Goal: Task Accomplishment & Management: Manage account settings

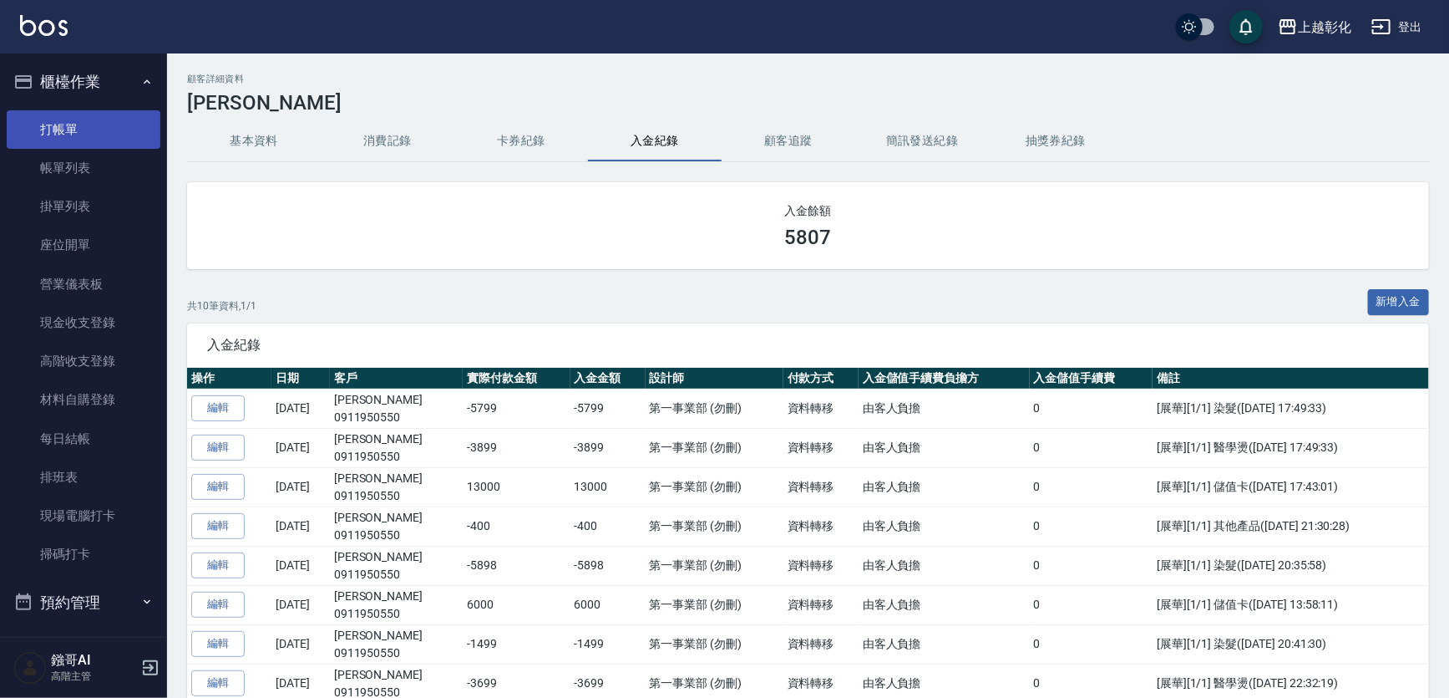
click at [92, 116] on link "打帳單" at bounding box center [84, 129] width 154 height 38
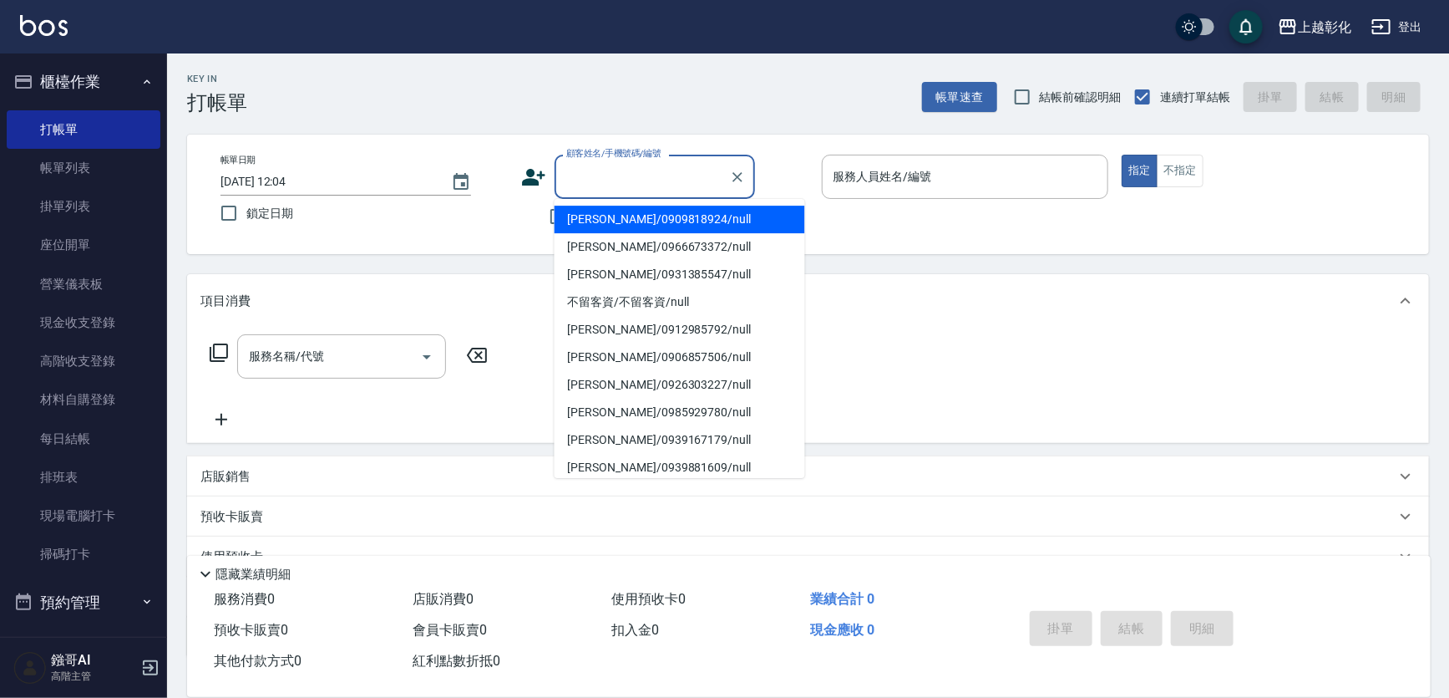
click at [607, 184] on input "顧客姓名/手機號碼/編號" at bounding box center [642, 176] width 160 height 29
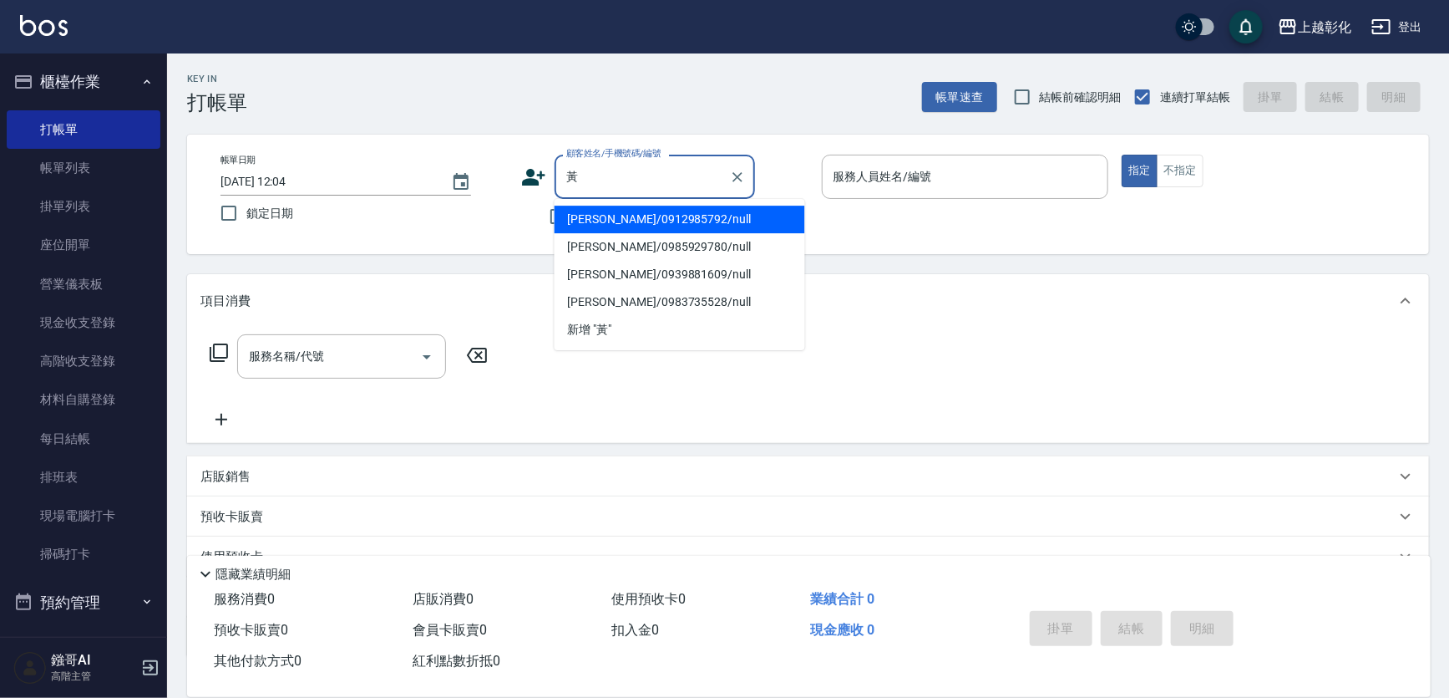
type input "[PERSON_NAME]/0912985792/null"
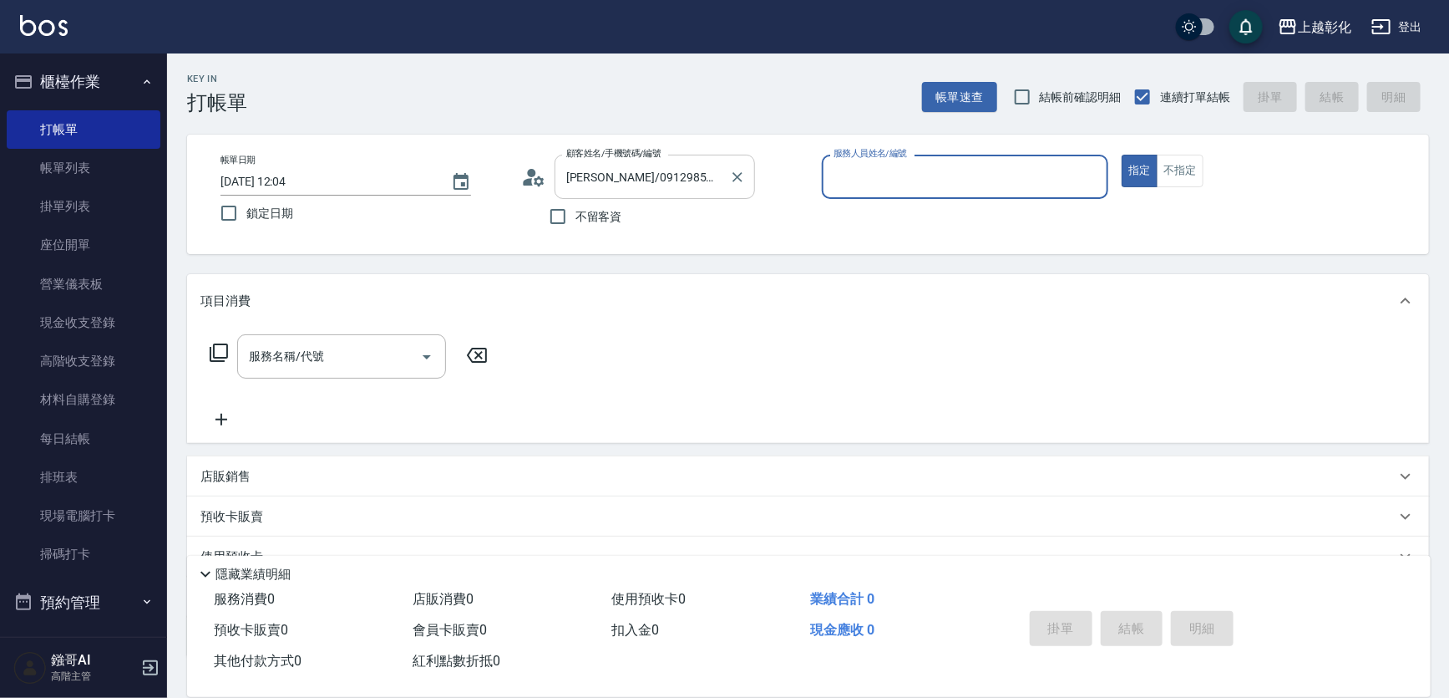
click at [1122, 155] on button "指定" at bounding box center [1140, 171] width 36 height 33
type button "true"
click at [691, 179] on input "[PERSON_NAME]/0912985792/null" at bounding box center [642, 176] width 160 height 29
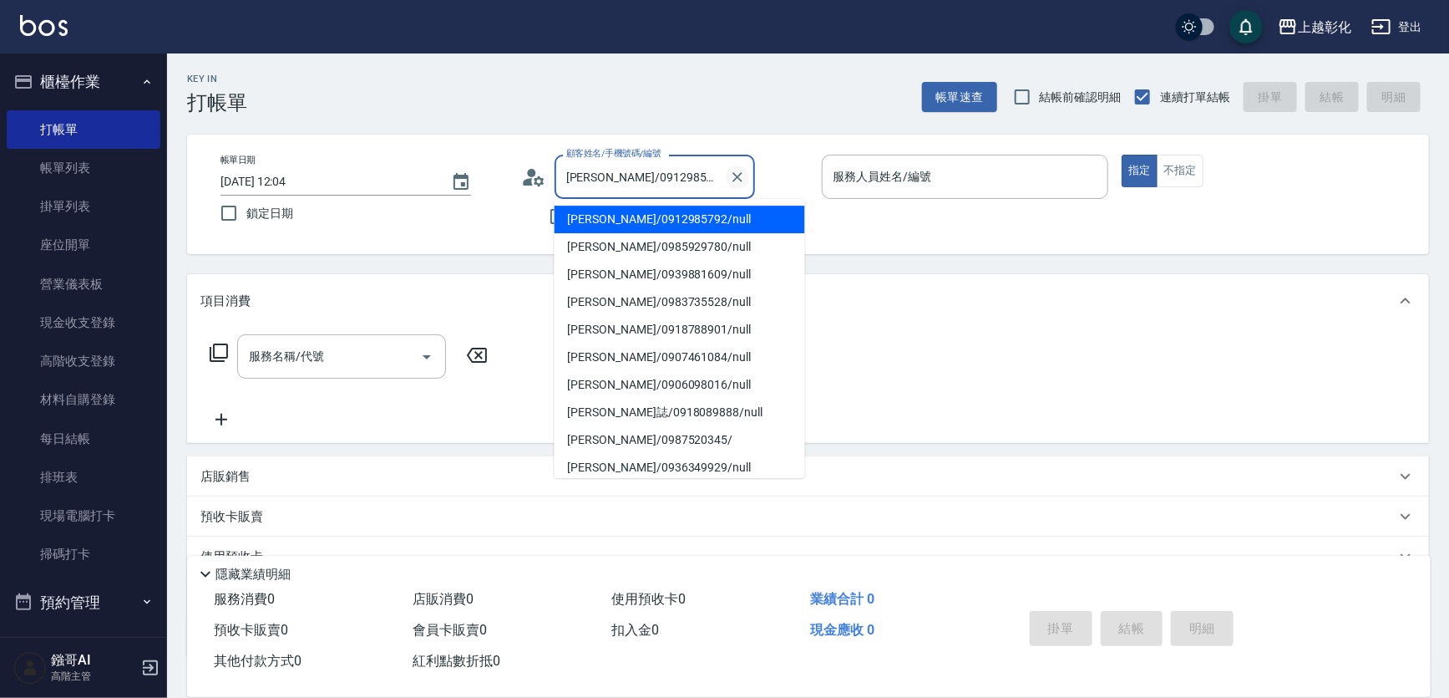
click at [743, 177] on icon "Clear" at bounding box center [738, 177] width 10 height 10
click at [702, 180] on input "顧客姓名/手機號碼/編號" at bounding box center [642, 176] width 160 height 29
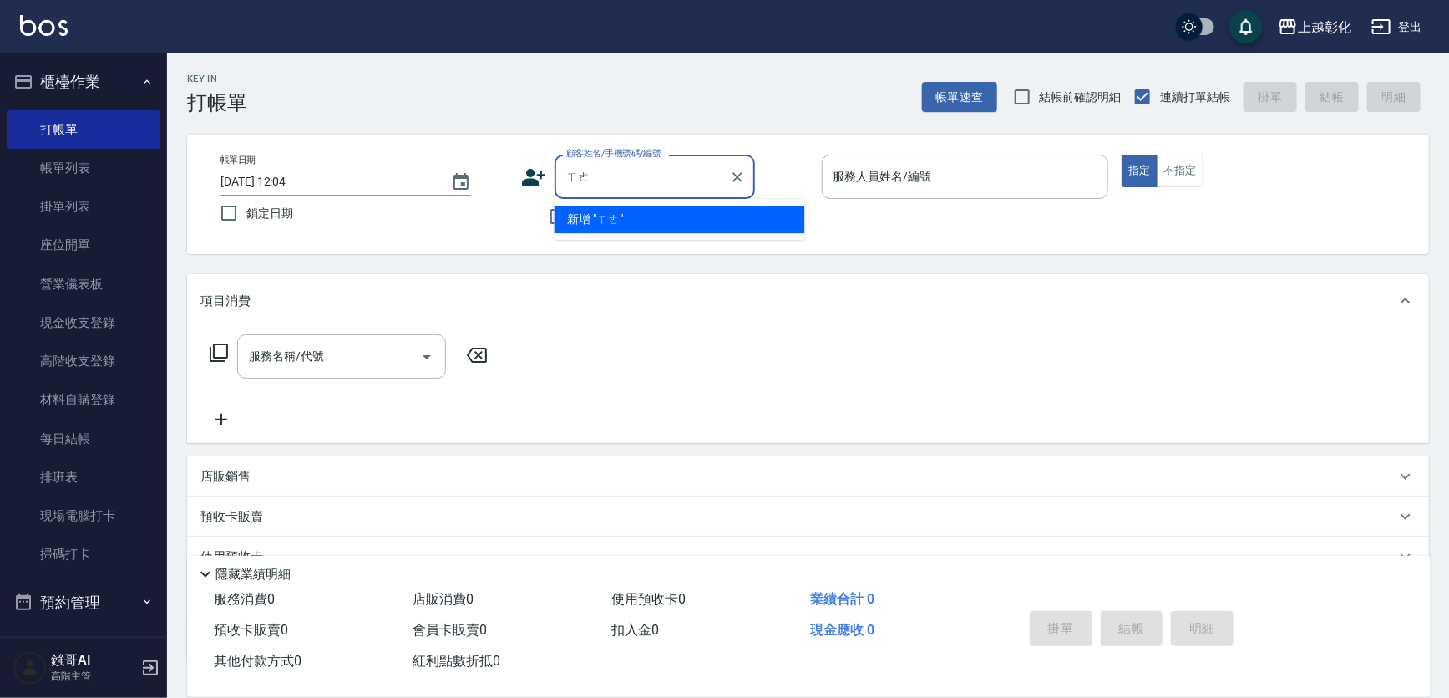
type input "ㄒ"
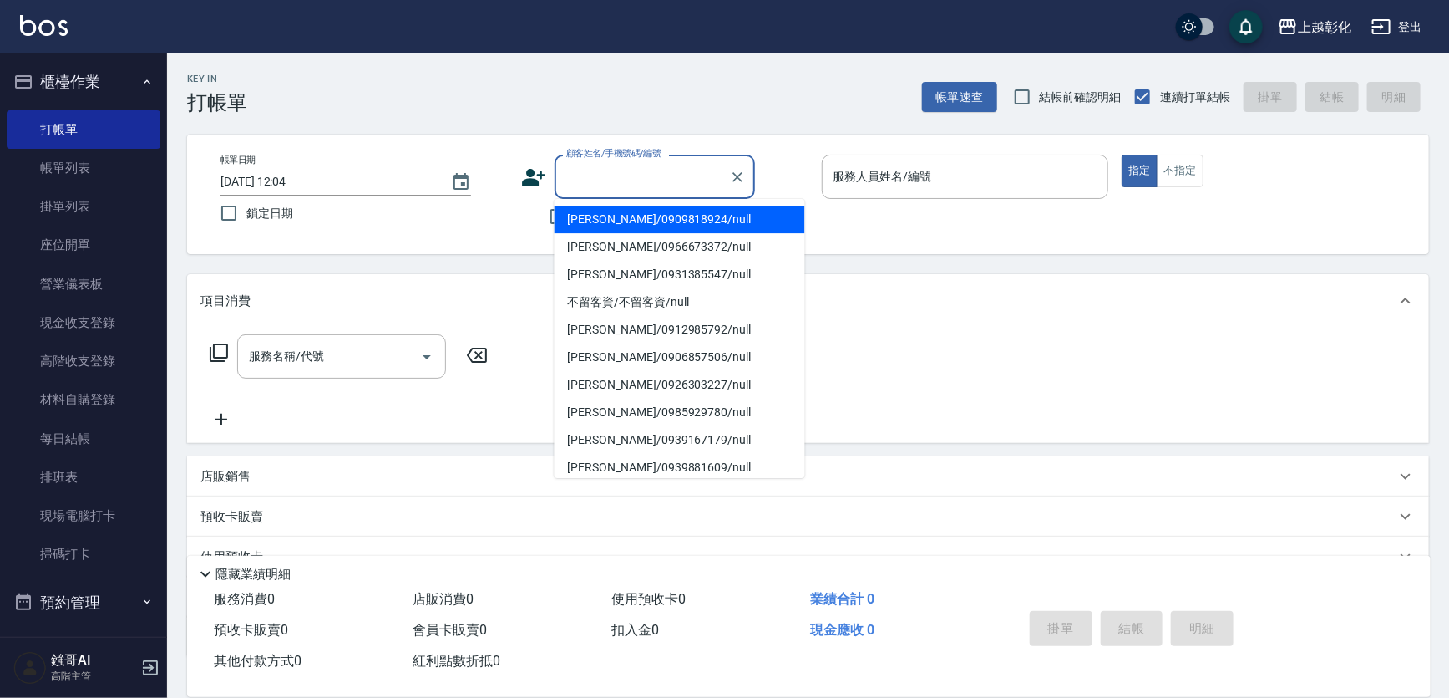
click at [423, 150] on div "帳單日期 [DATE] 12:04 鎖定日期 顧客姓名/手機號碼/編號 顧客姓名/手機號碼/編號 不留客資 服務人員姓名/編號 服務人員姓名/編號 指定 不指定" at bounding box center [808, 194] width 1242 height 119
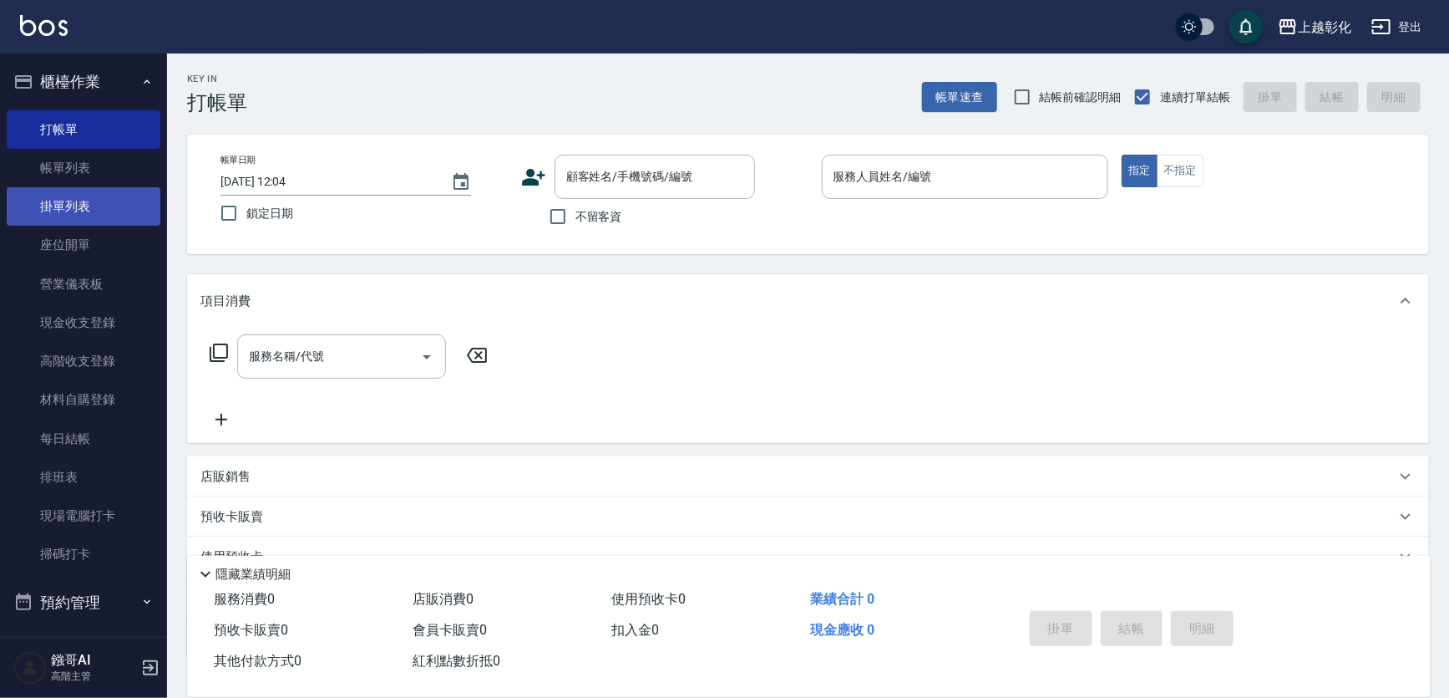
click at [72, 187] on link "掛單列表" at bounding box center [84, 206] width 154 height 38
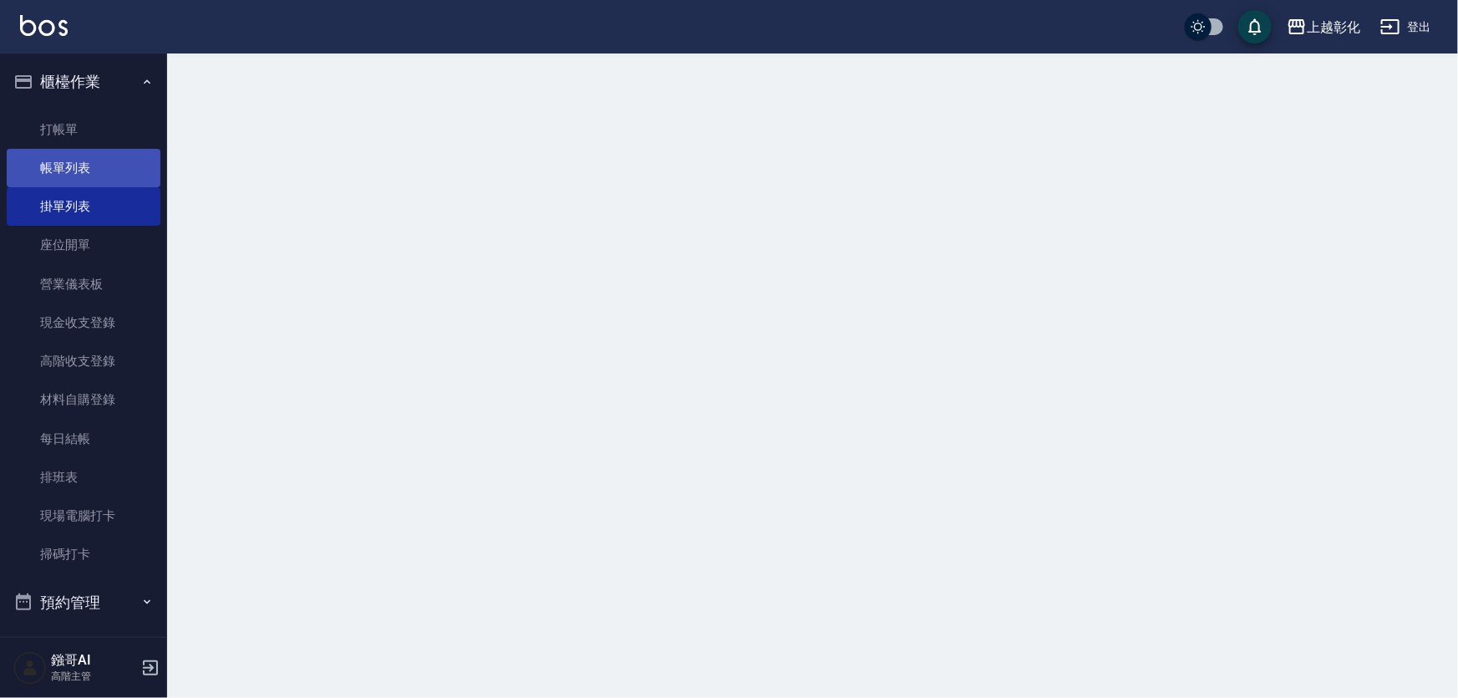
click at [72, 177] on link "帳單列表" at bounding box center [84, 168] width 154 height 38
click at [21, 170] on link "帳單列表" at bounding box center [84, 168] width 154 height 38
click at [58, 170] on link "帳單列表" at bounding box center [84, 168] width 154 height 38
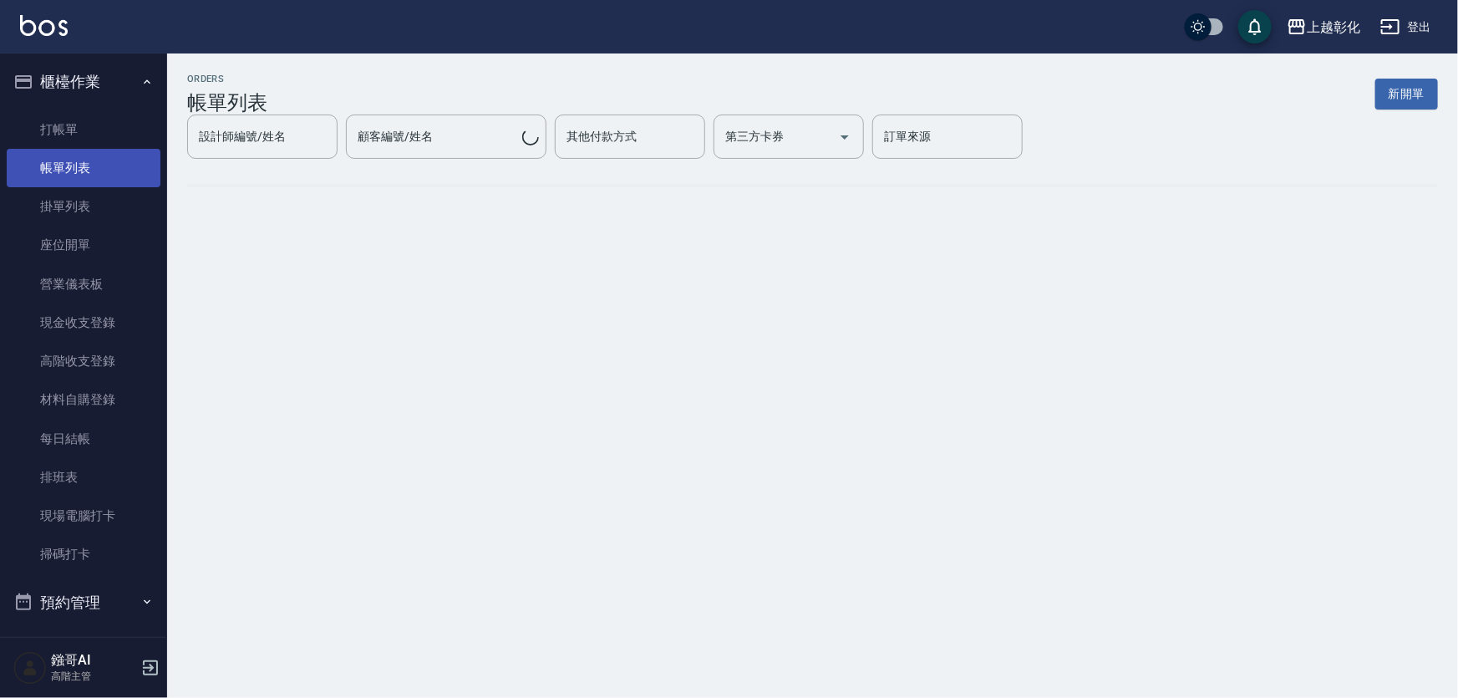
click at [58, 170] on link "帳單列表" at bounding box center [84, 168] width 154 height 38
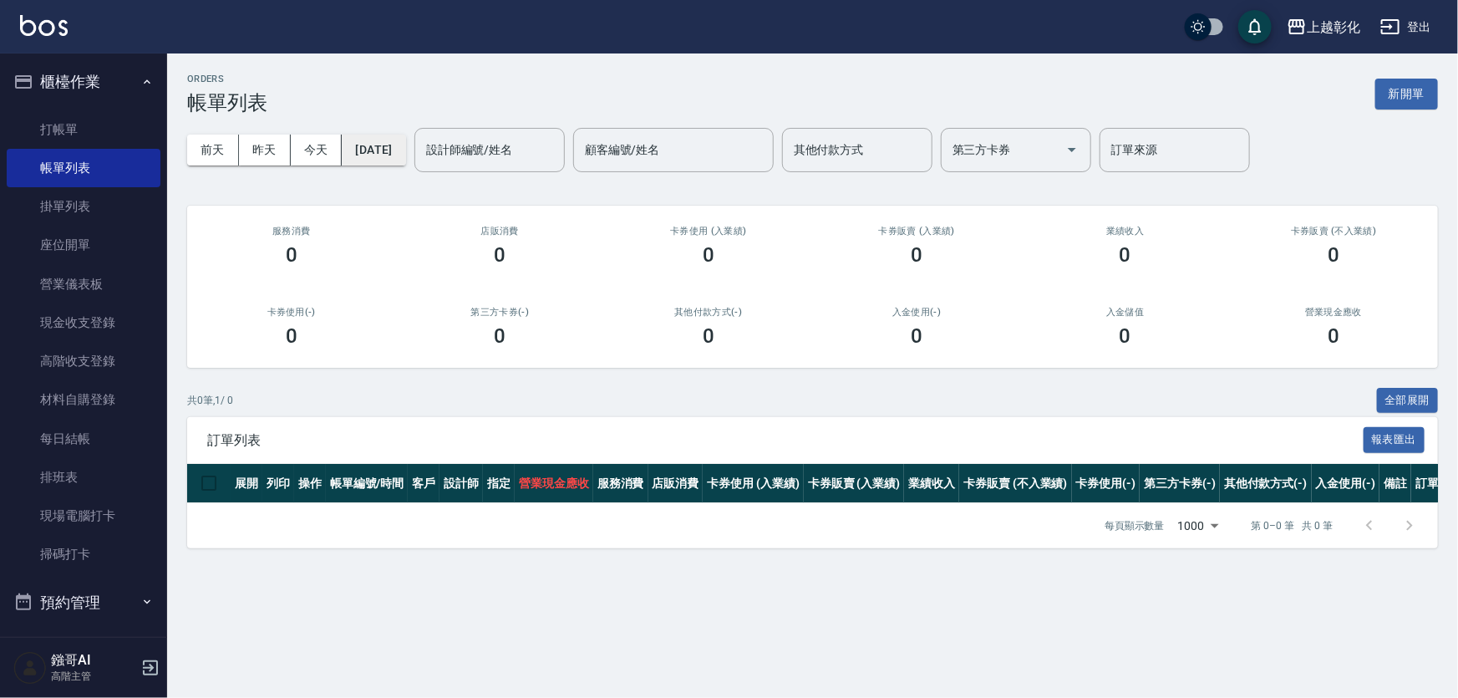
click at [395, 163] on button "[DATE]" at bounding box center [373, 150] width 63 height 31
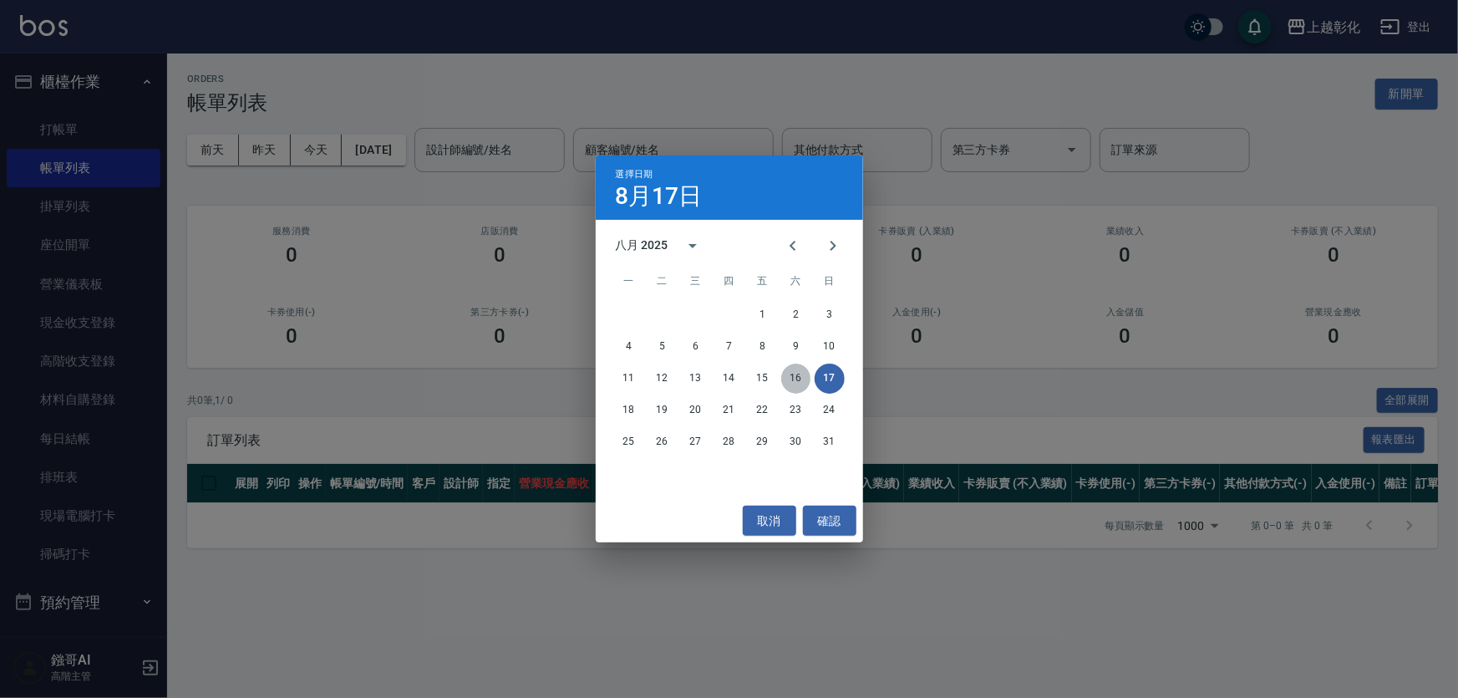
click at [793, 368] on button "16" at bounding box center [796, 378] width 30 height 30
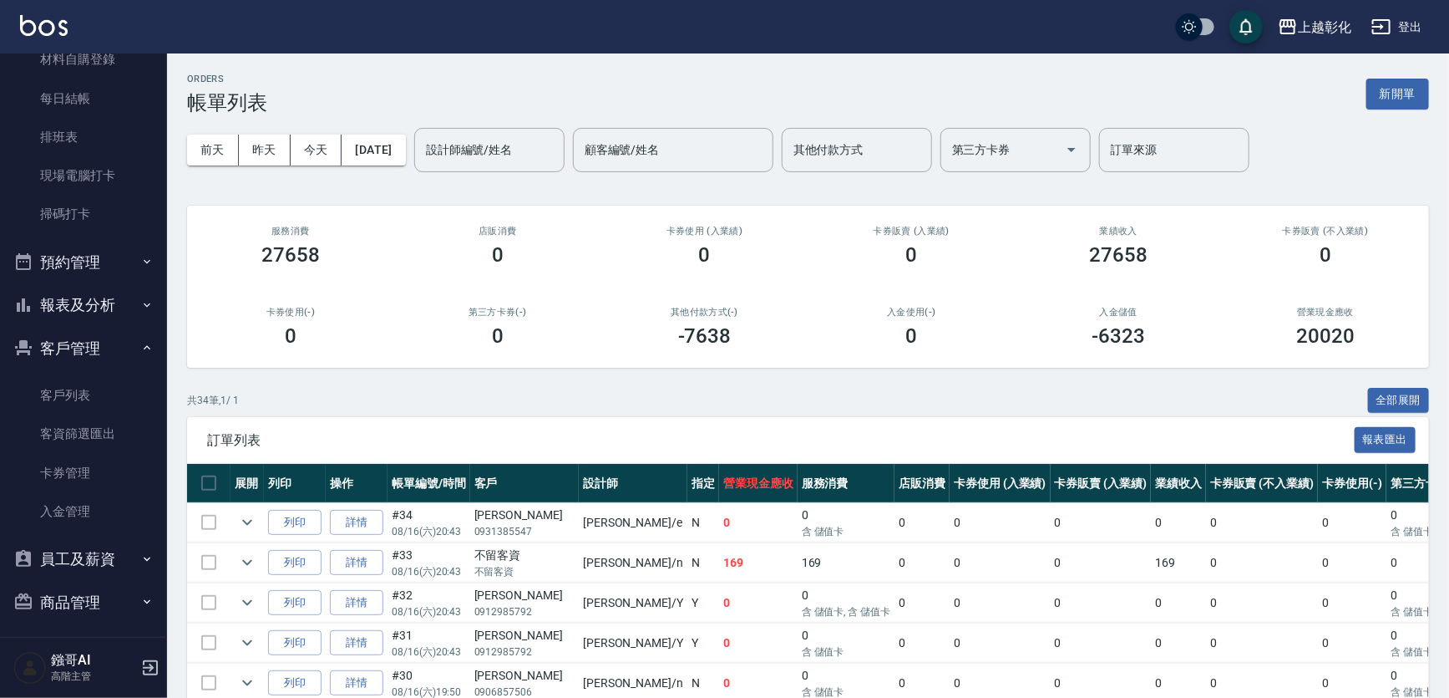
scroll to position [379, 0]
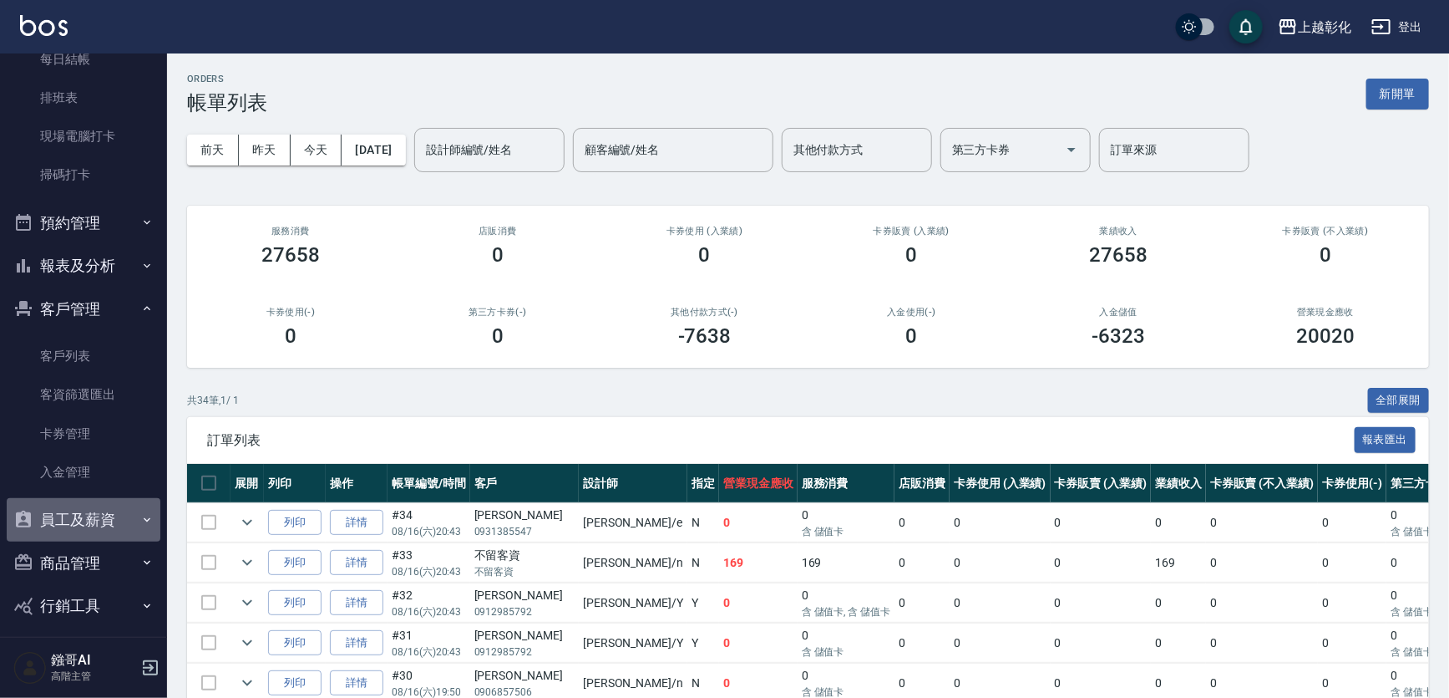
click at [91, 530] on button "員工及薪資" at bounding box center [84, 519] width 154 height 43
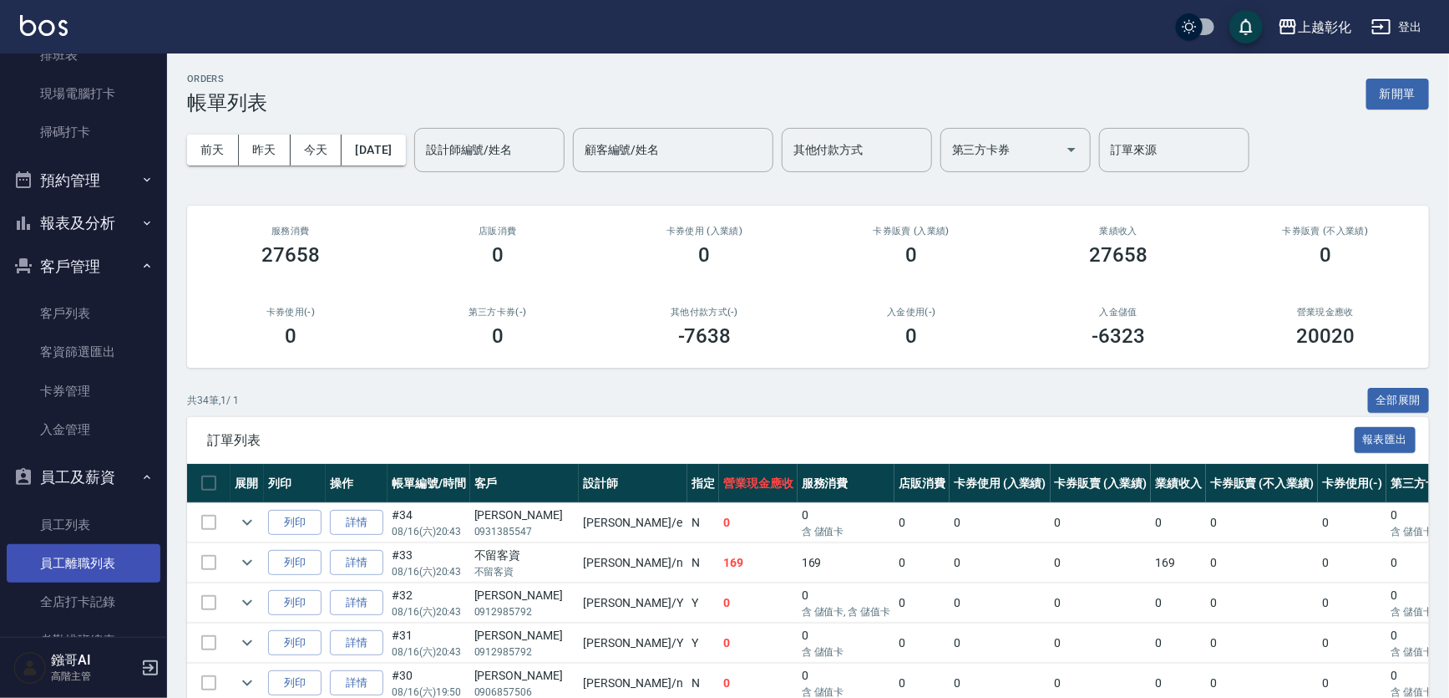
scroll to position [414, 0]
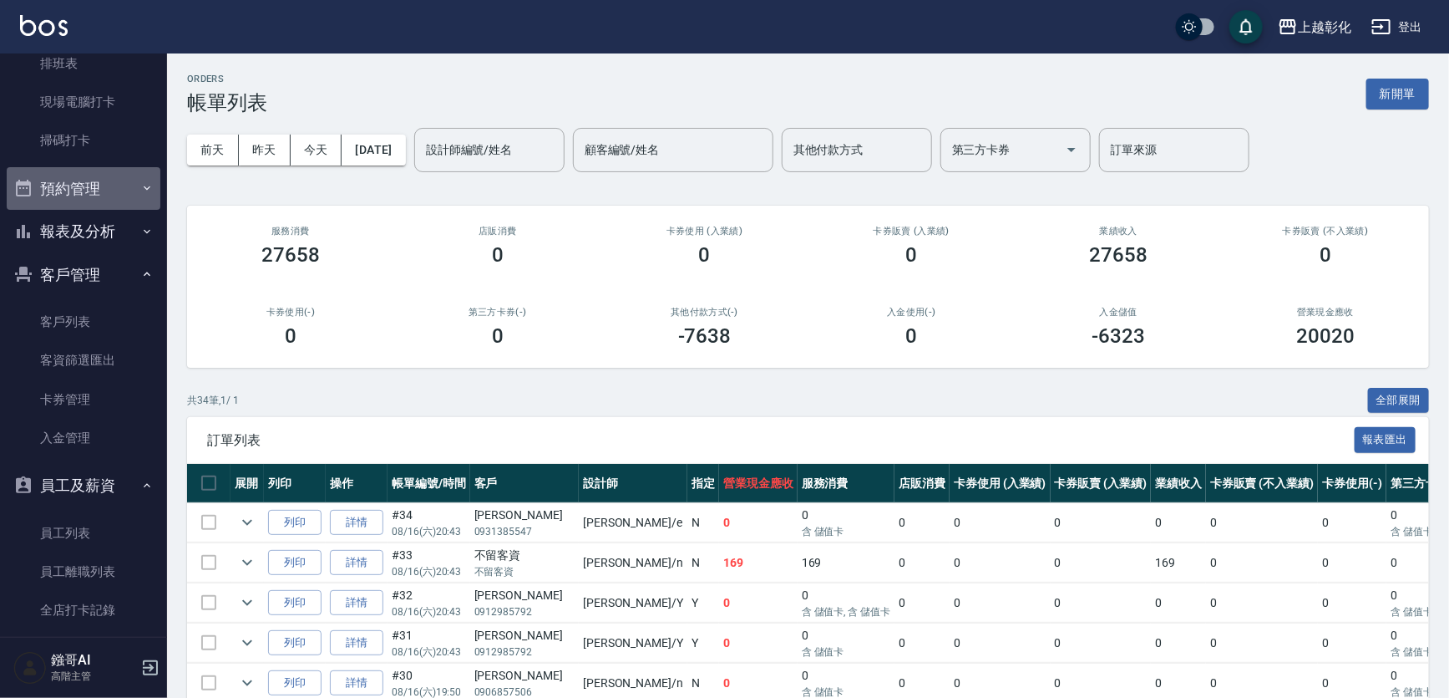
click at [86, 196] on button "預約管理" at bounding box center [84, 188] width 154 height 43
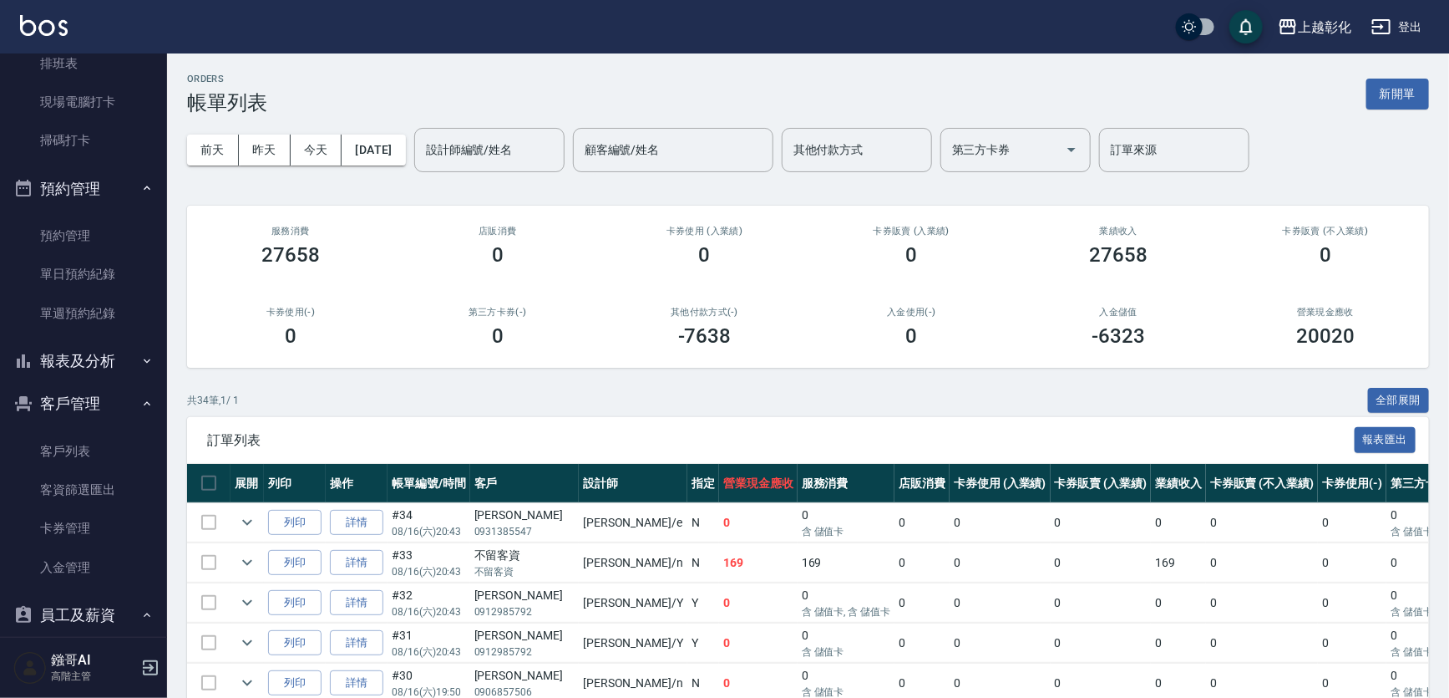
click at [108, 377] on button "報表及分析" at bounding box center [84, 360] width 154 height 43
click at [79, 522] on link "店家日報表" at bounding box center [84, 524] width 154 height 38
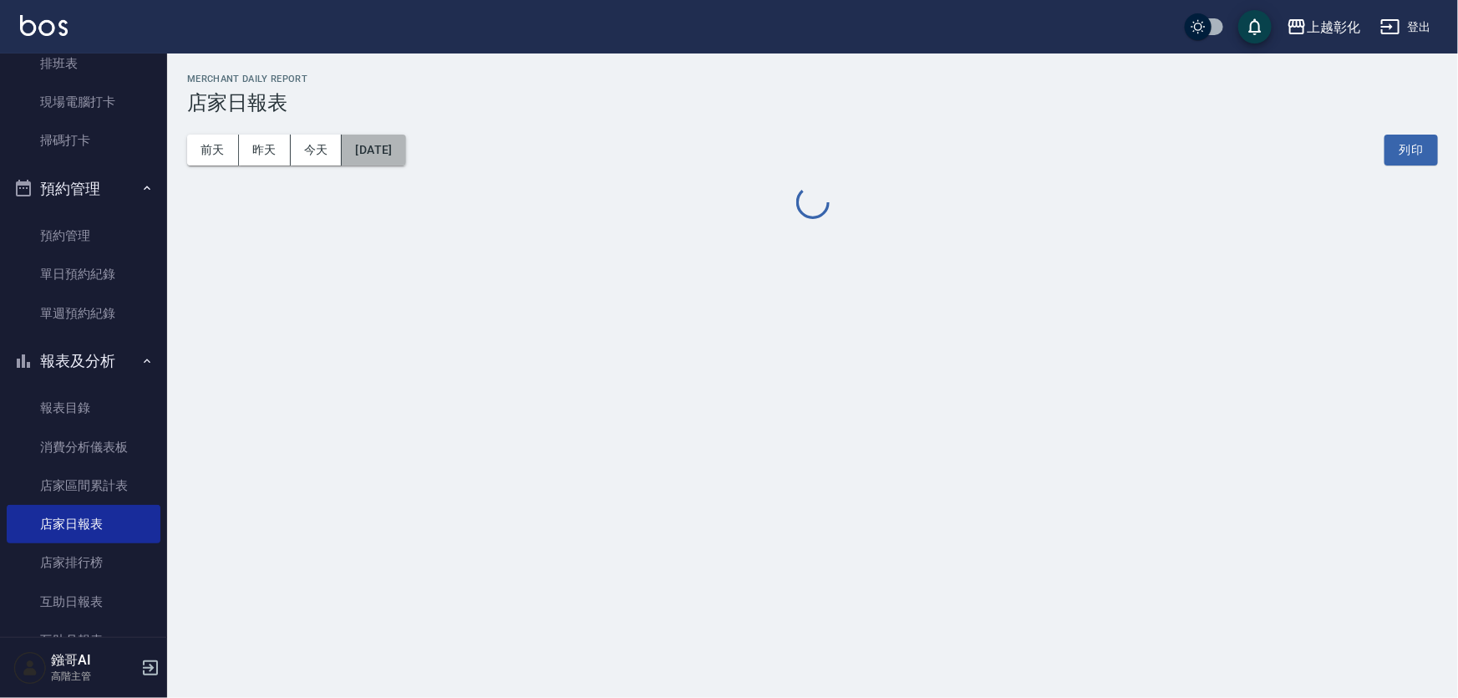
click at [393, 156] on button "[DATE]" at bounding box center [373, 150] width 63 height 31
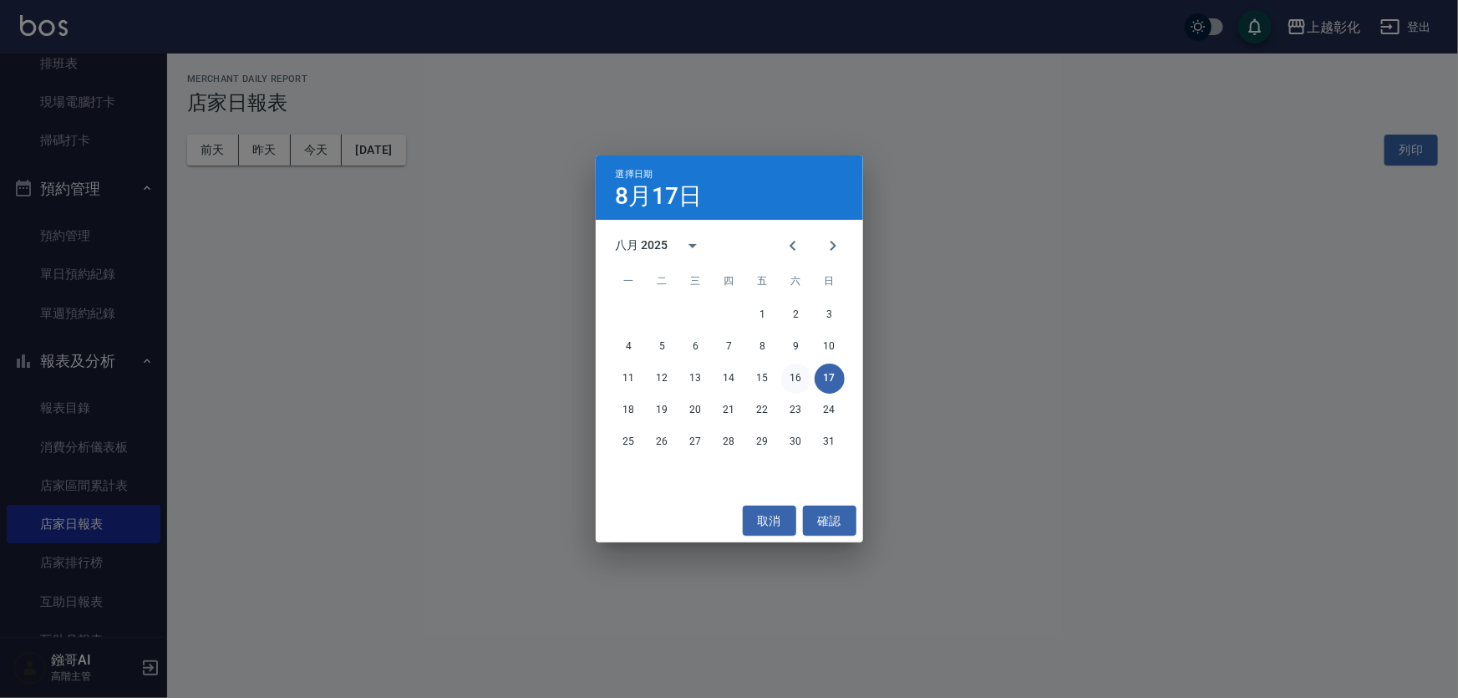
click at [803, 379] on button "16" at bounding box center [796, 378] width 30 height 30
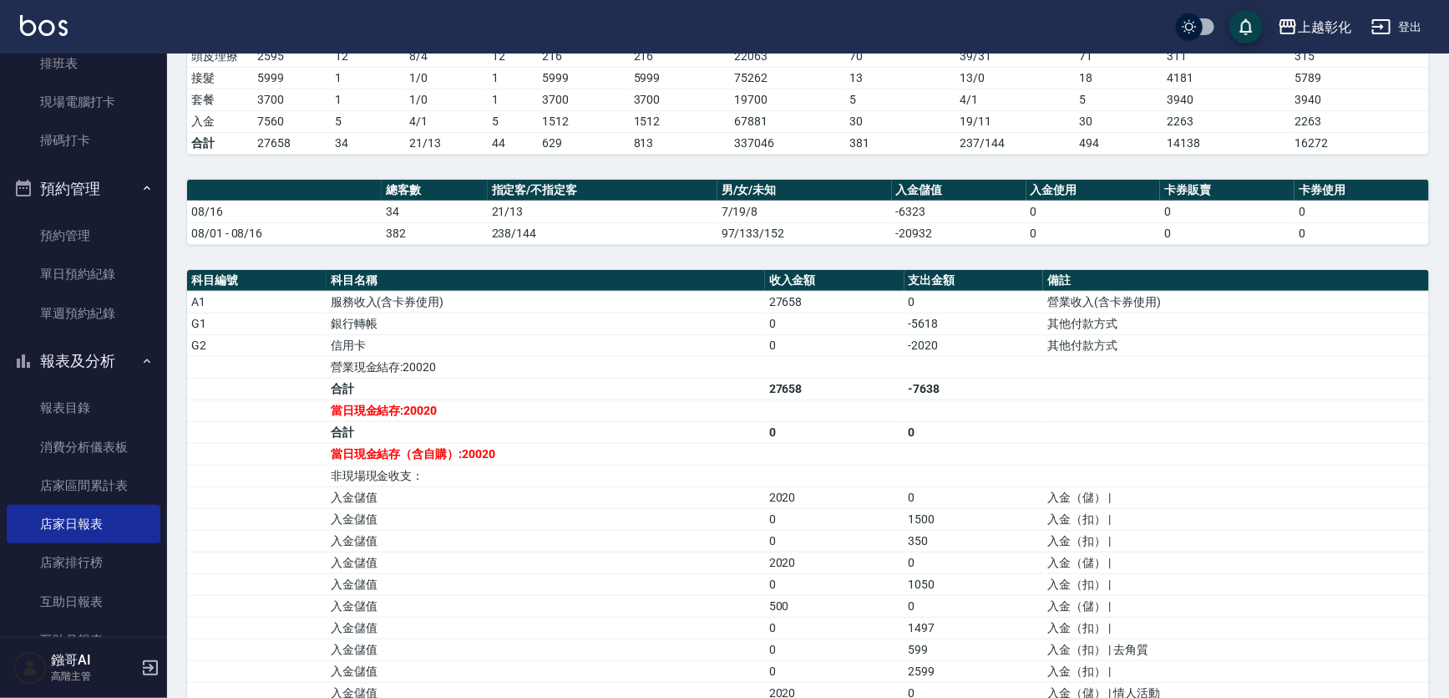
scroll to position [379, 0]
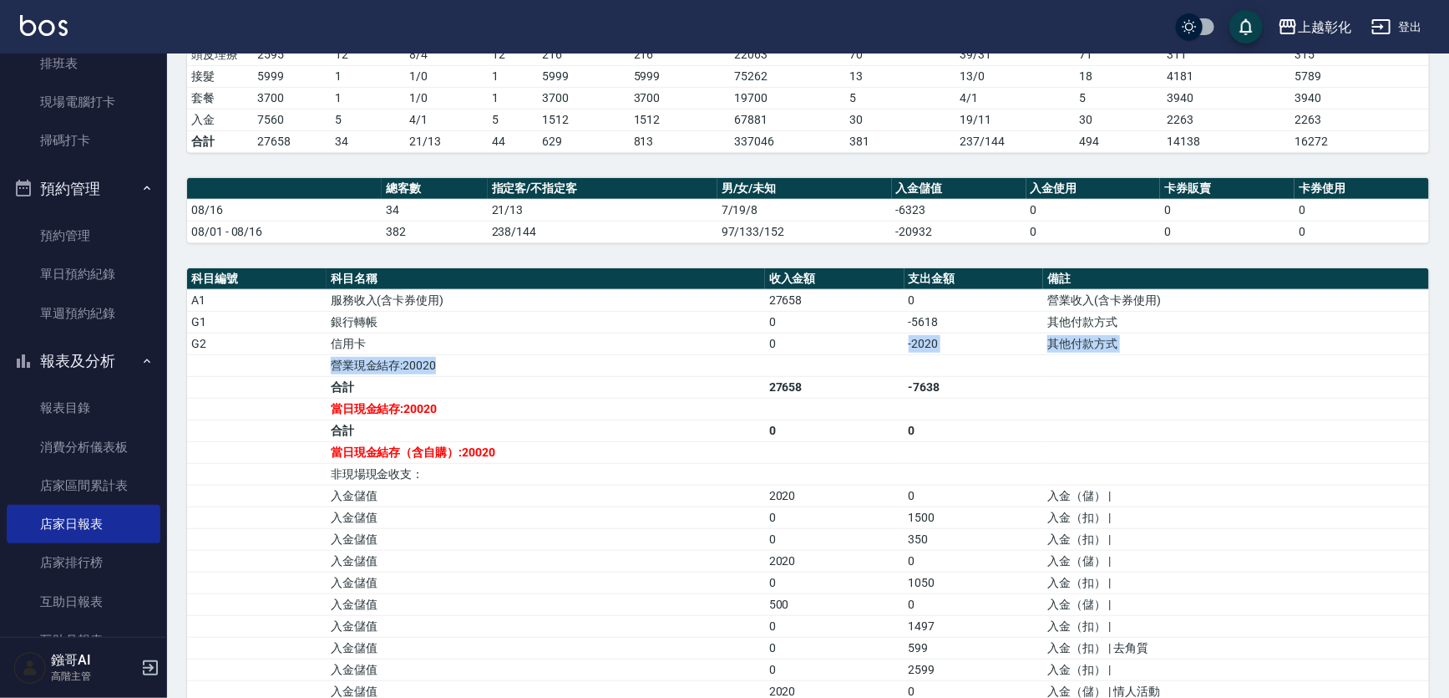
drag, startPoint x: 972, startPoint y: 354, endPoint x: 851, endPoint y: 345, distance: 121.5
click at [851, 345] on tbody "A1 服務收入(含卡券使用) 27658 0 營業收入(含卡券使用) G1 銀行轉帳 0 -5618 其他付款方式 G2 信用卡 0 -2020 其他付款方式…" at bounding box center [808, 539] width 1242 height 500
click at [850, 344] on td "0" at bounding box center [835, 344] width 140 height 22
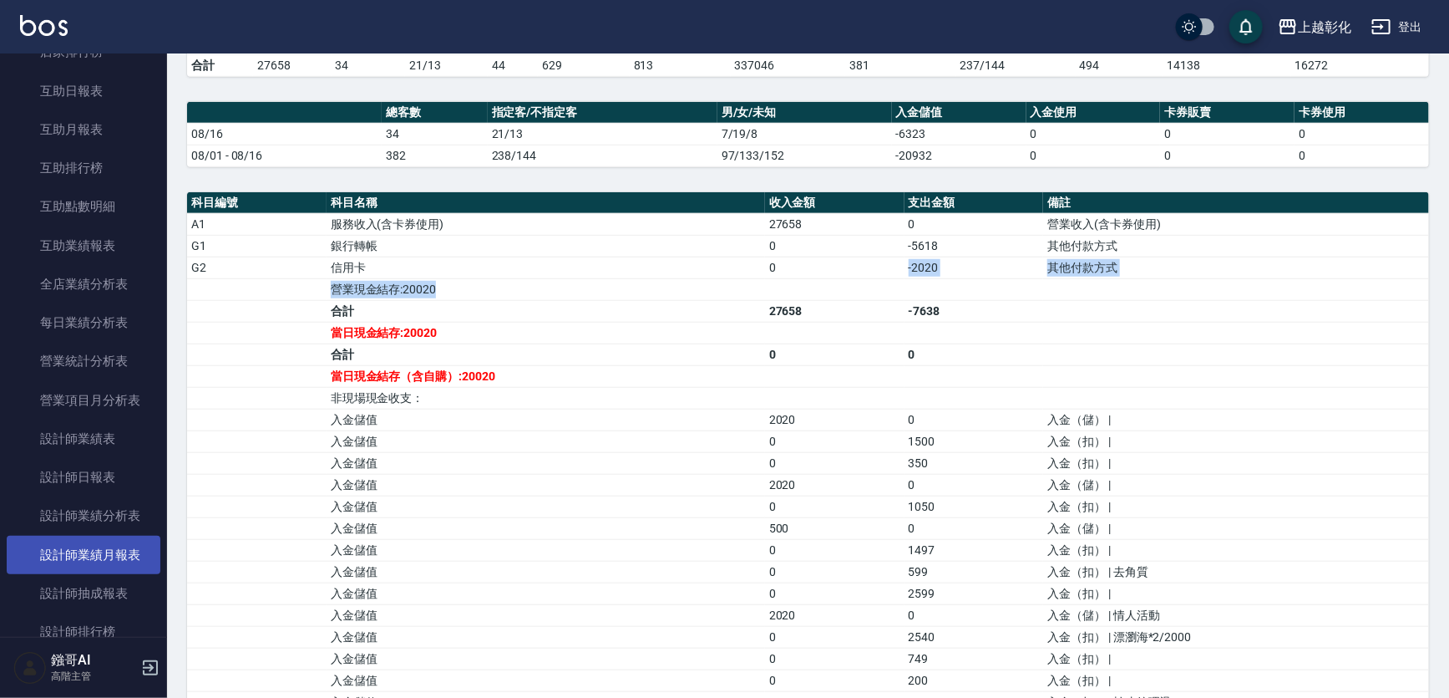
scroll to position [945, 0]
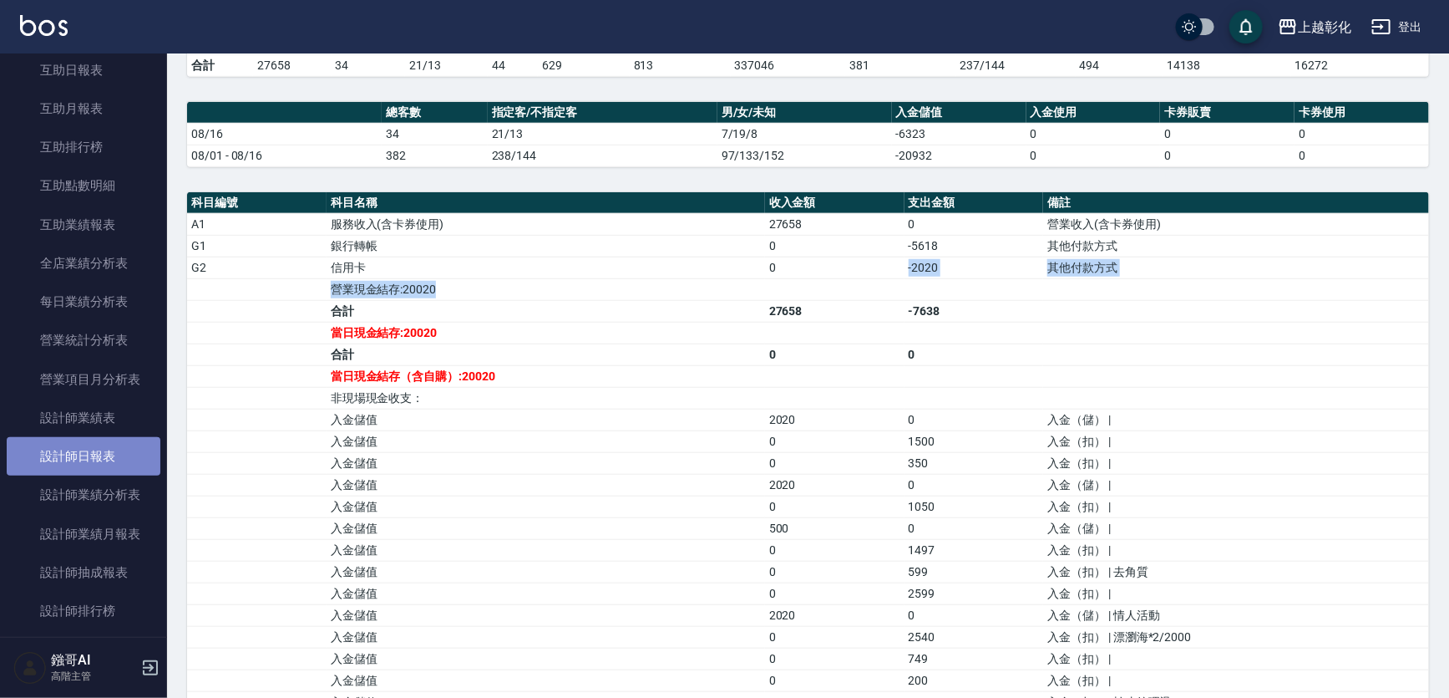
click at [89, 458] on link "設計師日報表" at bounding box center [84, 456] width 154 height 38
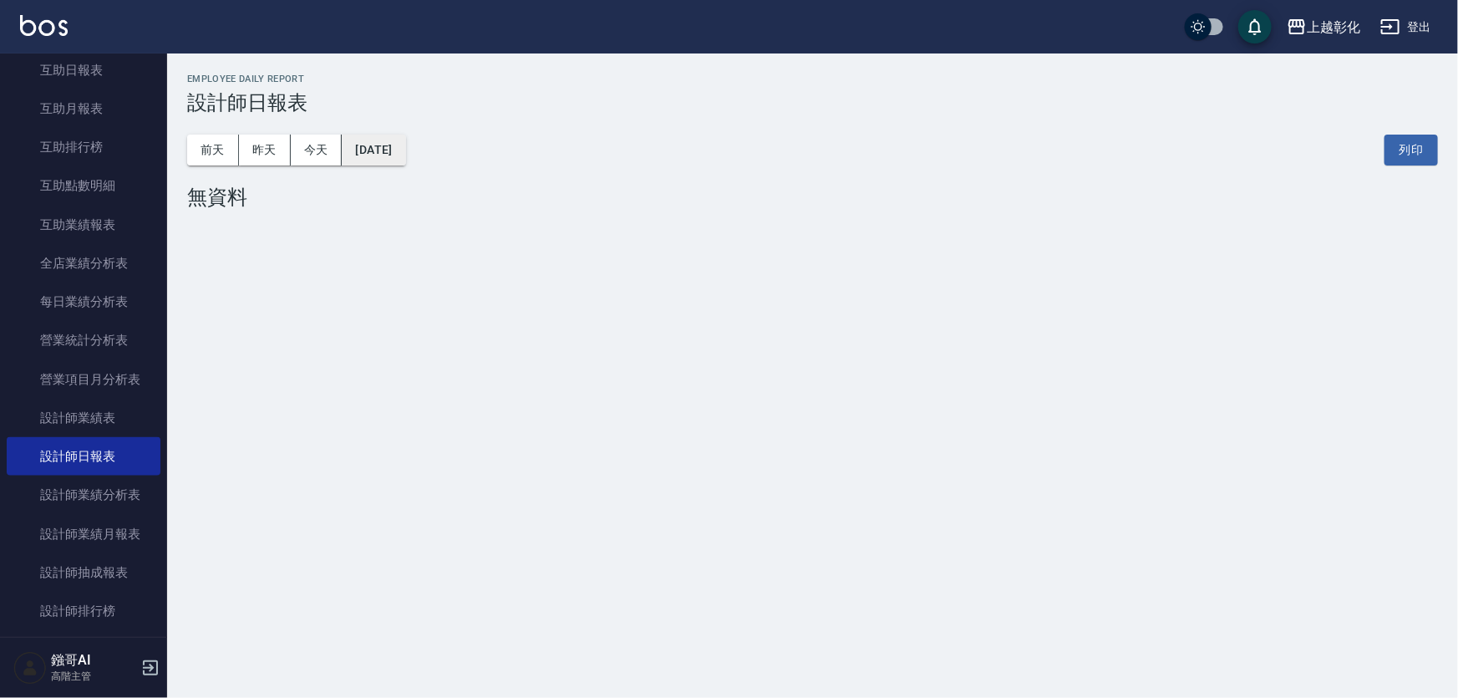
click at [405, 154] on button "[DATE]" at bounding box center [373, 150] width 63 height 31
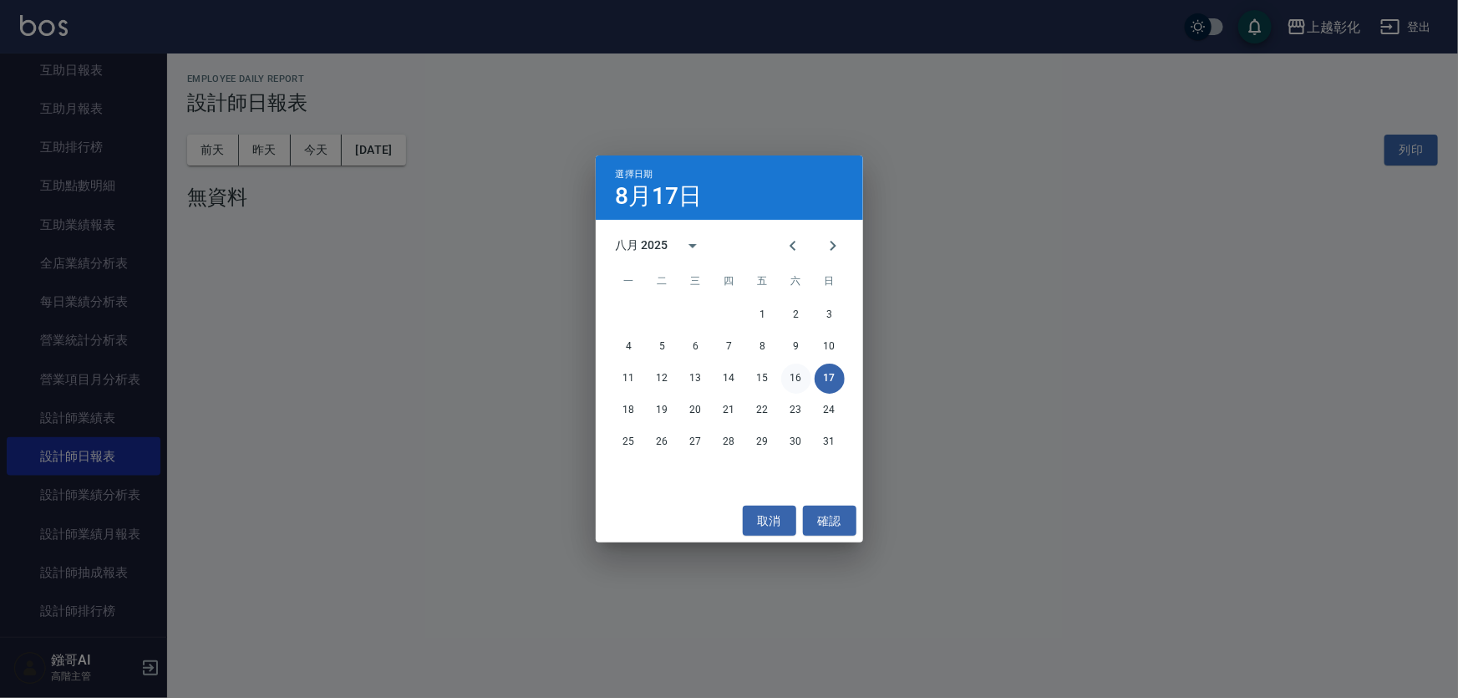
click at [797, 387] on button "16" at bounding box center [796, 378] width 30 height 30
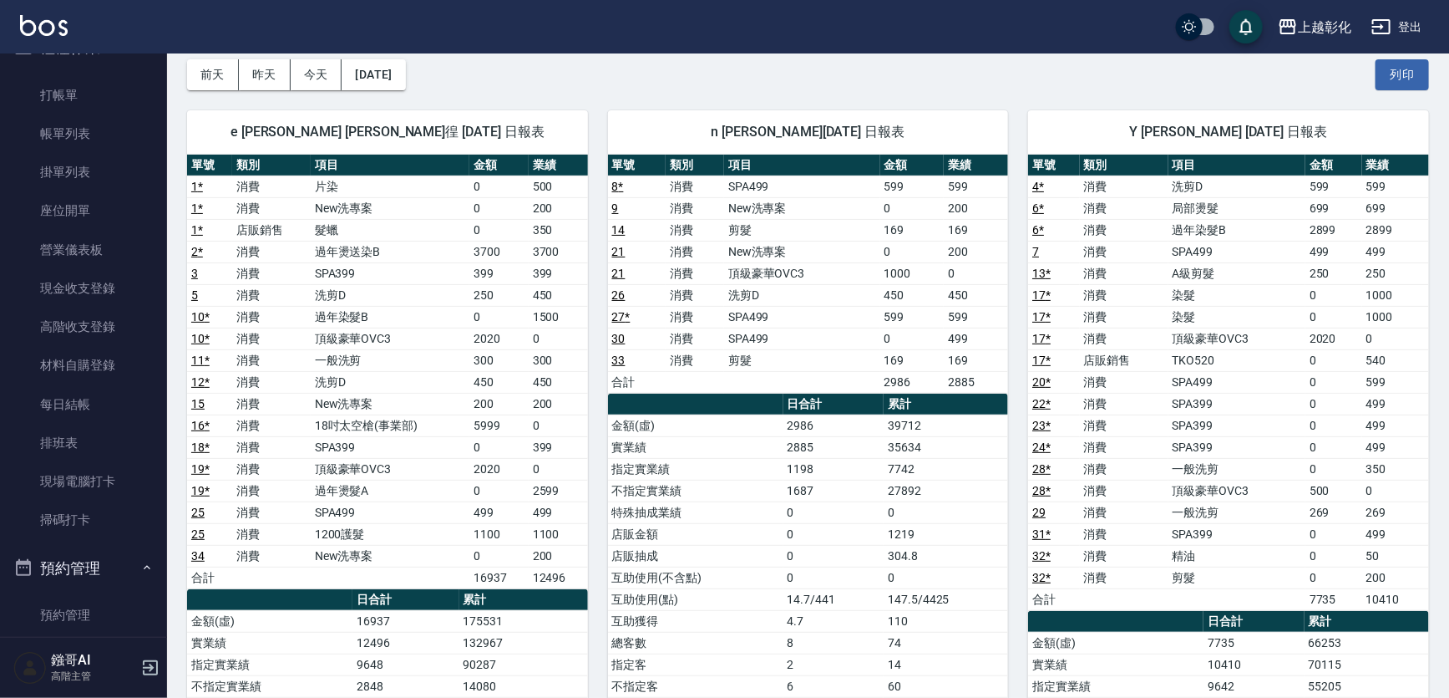
scroll to position [33, 0]
click at [62, 134] on link "帳單列表" at bounding box center [84, 134] width 154 height 38
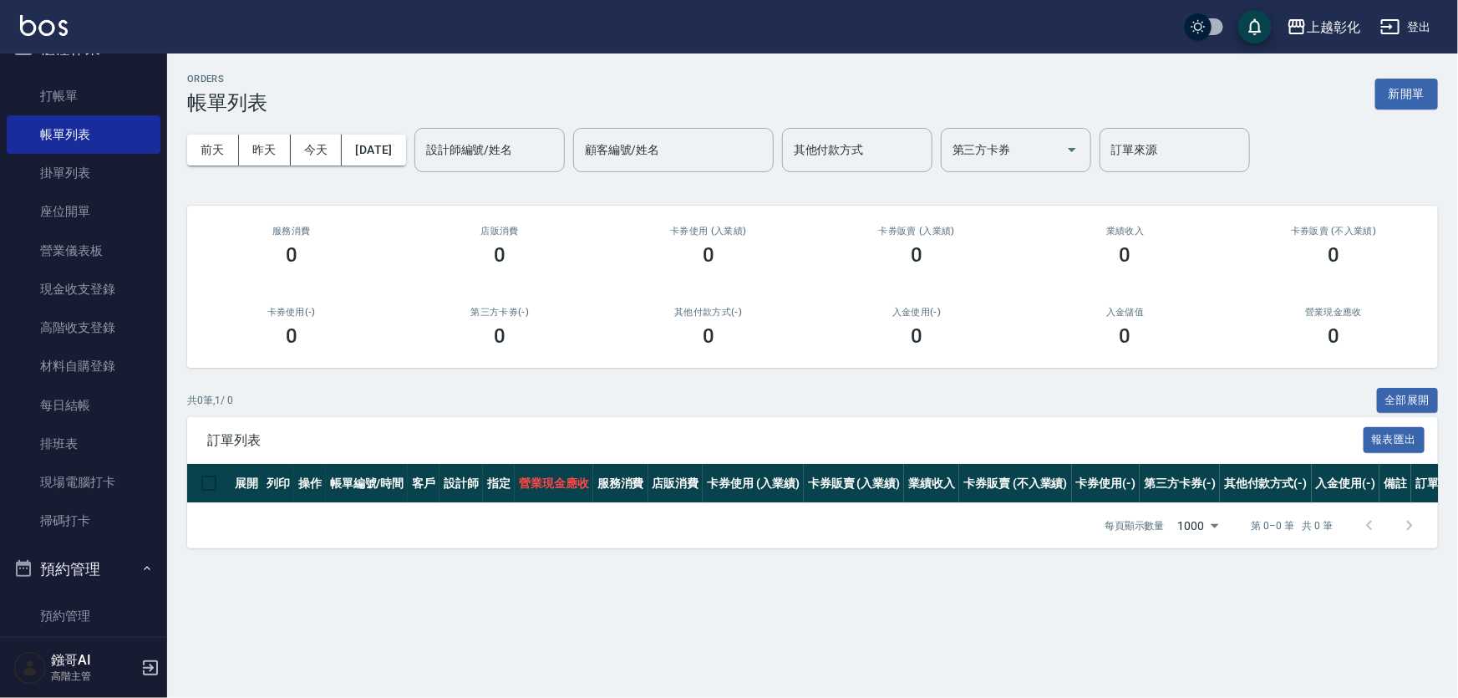
click at [434, 150] on div "[DATE] [DATE] [DATE] [DATE] 設計師編號/姓名 設計師編號/姓名 顧客編號/姓名 顧客編號/姓名 其他付款方式 其他付款方式 第三方…" at bounding box center [812, 149] width 1251 height 71
click at [405, 150] on button "[DATE]" at bounding box center [373, 150] width 63 height 31
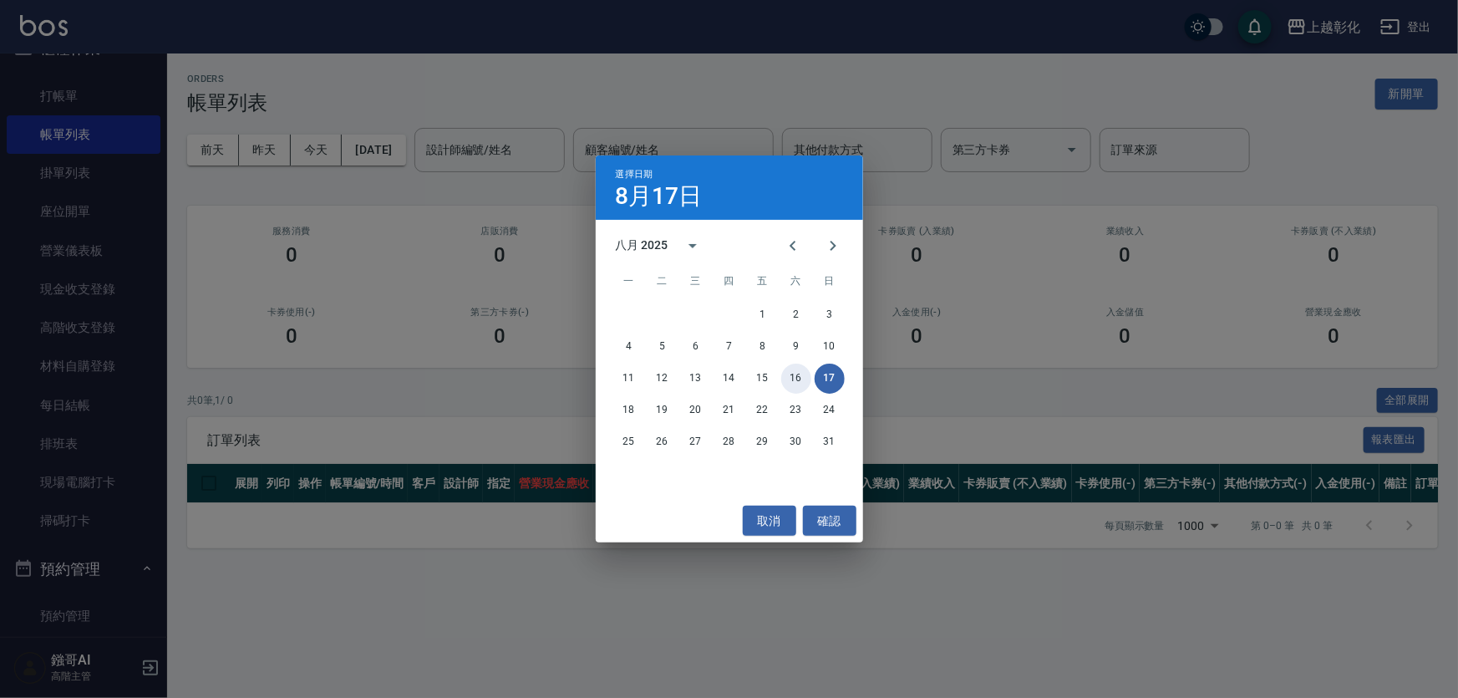
click at [794, 392] on button "16" at bounding box center [796, 378] width 30 height 30
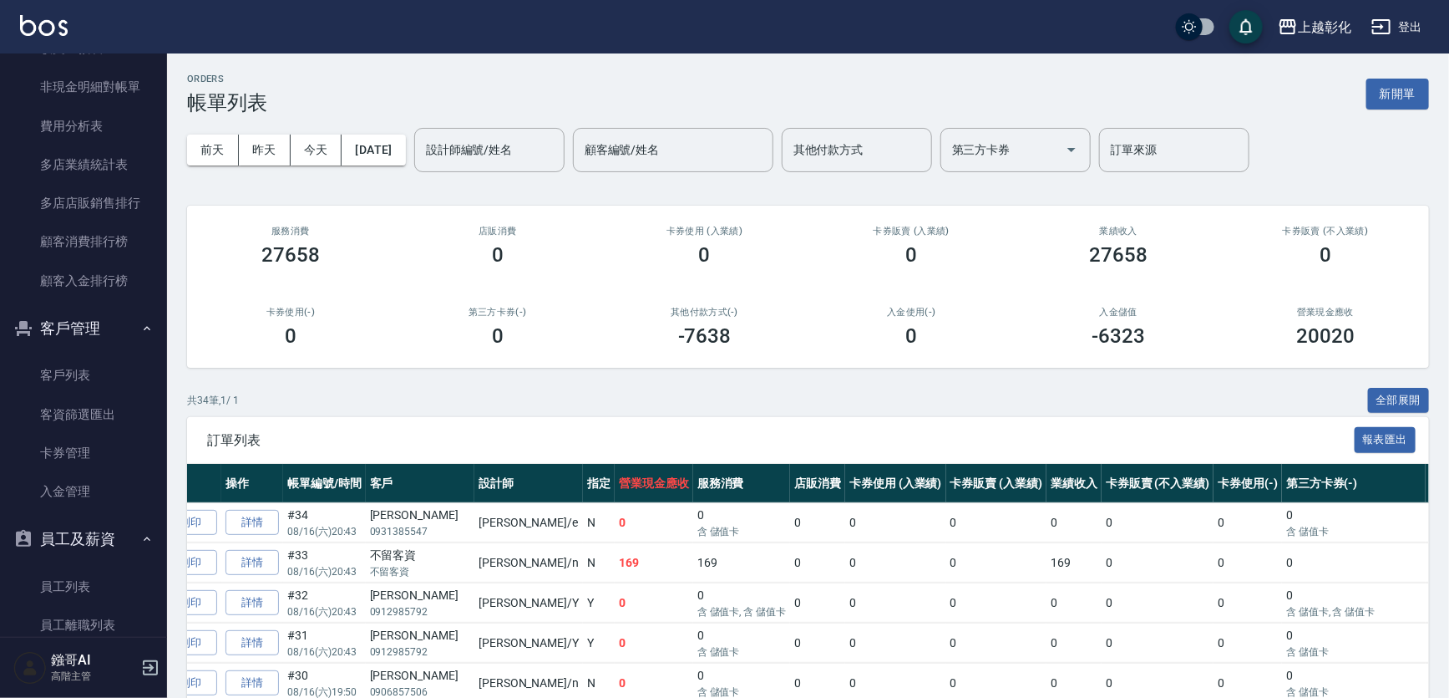
scroll to position [2126, 0]
click at [70, 485] on link "入金管理" at bounding box center [84, 490] width 154 height 38
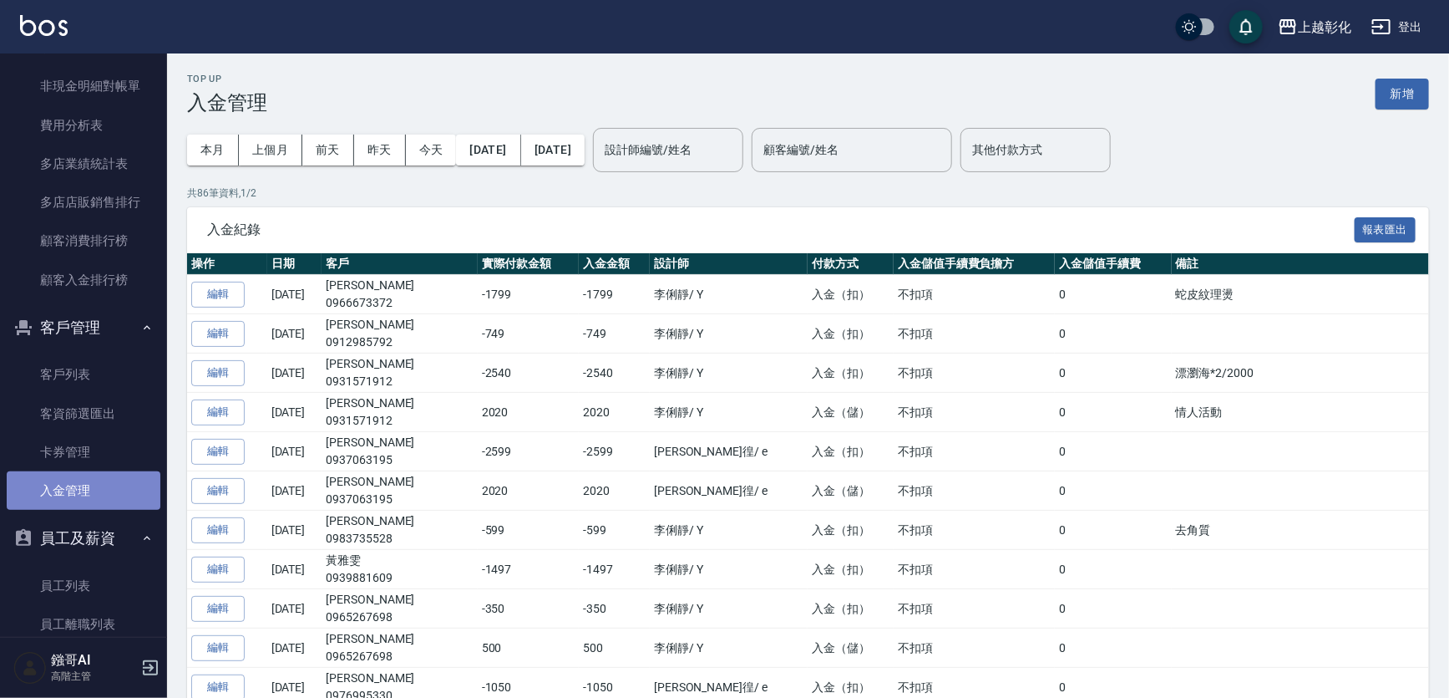
click at [84, 490] on link "入金管理" at bounding box center [84, 490] width 154 height 38
click at [893, 150] on input "顧客編號/姓名" at bounding box center [851, 149] width 185 height 29
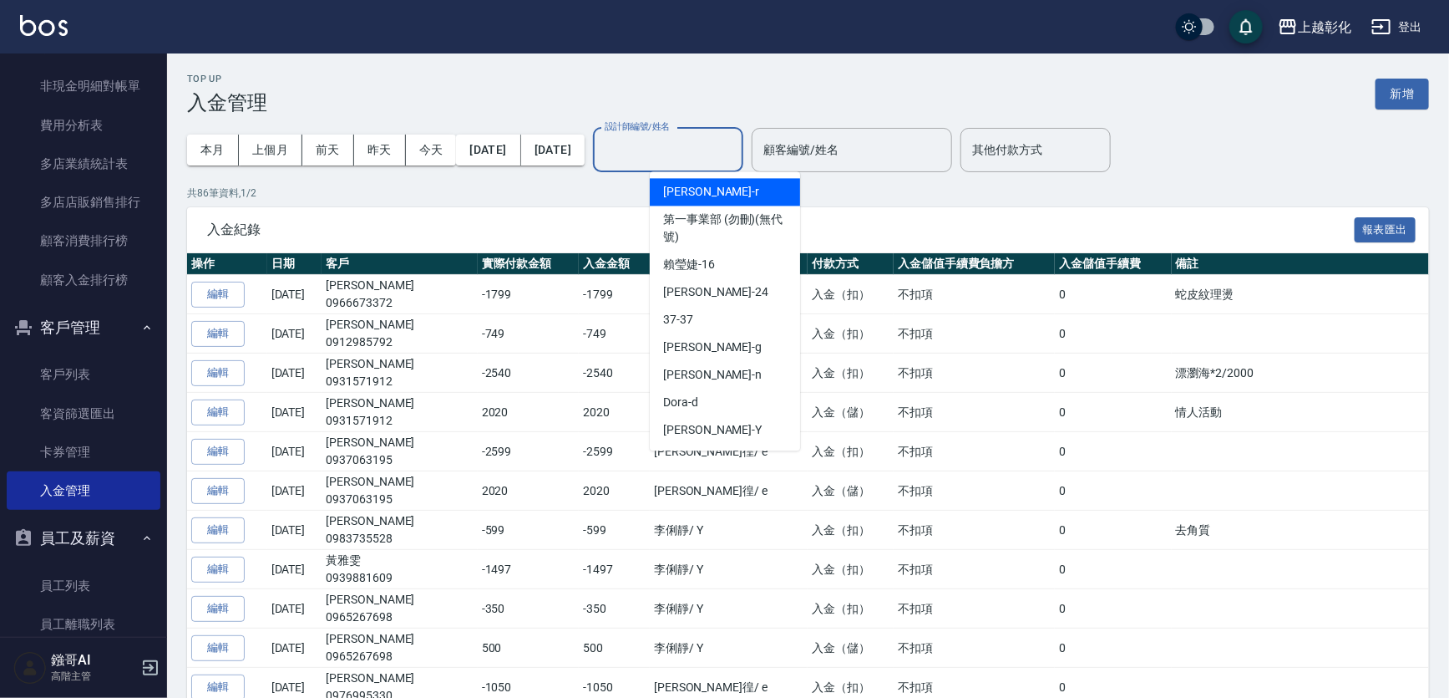
click at [715, 159] on input "設計師編號/姓名" at bounding box center [668, 149] width 135 height 29
click at [828, 158] on input "顧客編號/姓名" at bounding box center [851, 149] width 185 height 29
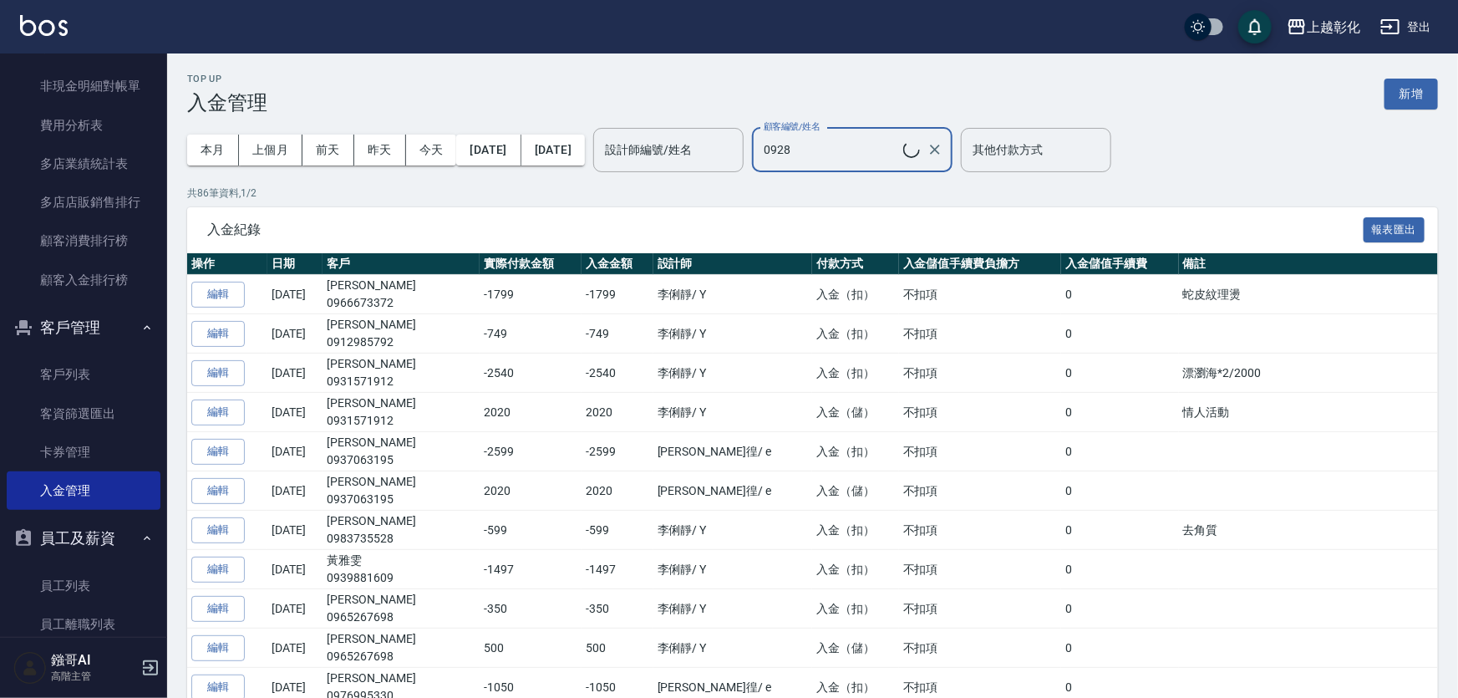
type input "[PERSON_NAME]/0928087480"
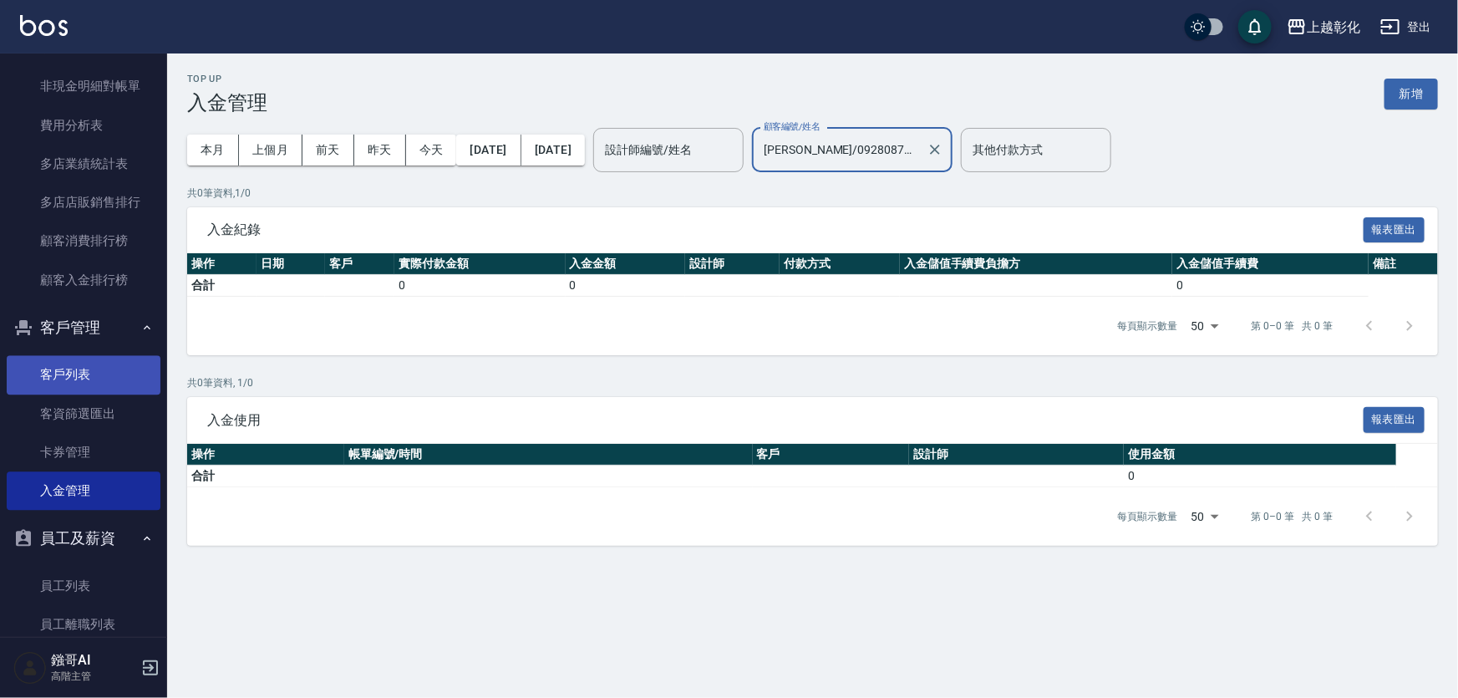
click at [79, 372] on link "客戶列表" at bounding box center [84, 374] width 154 height 38
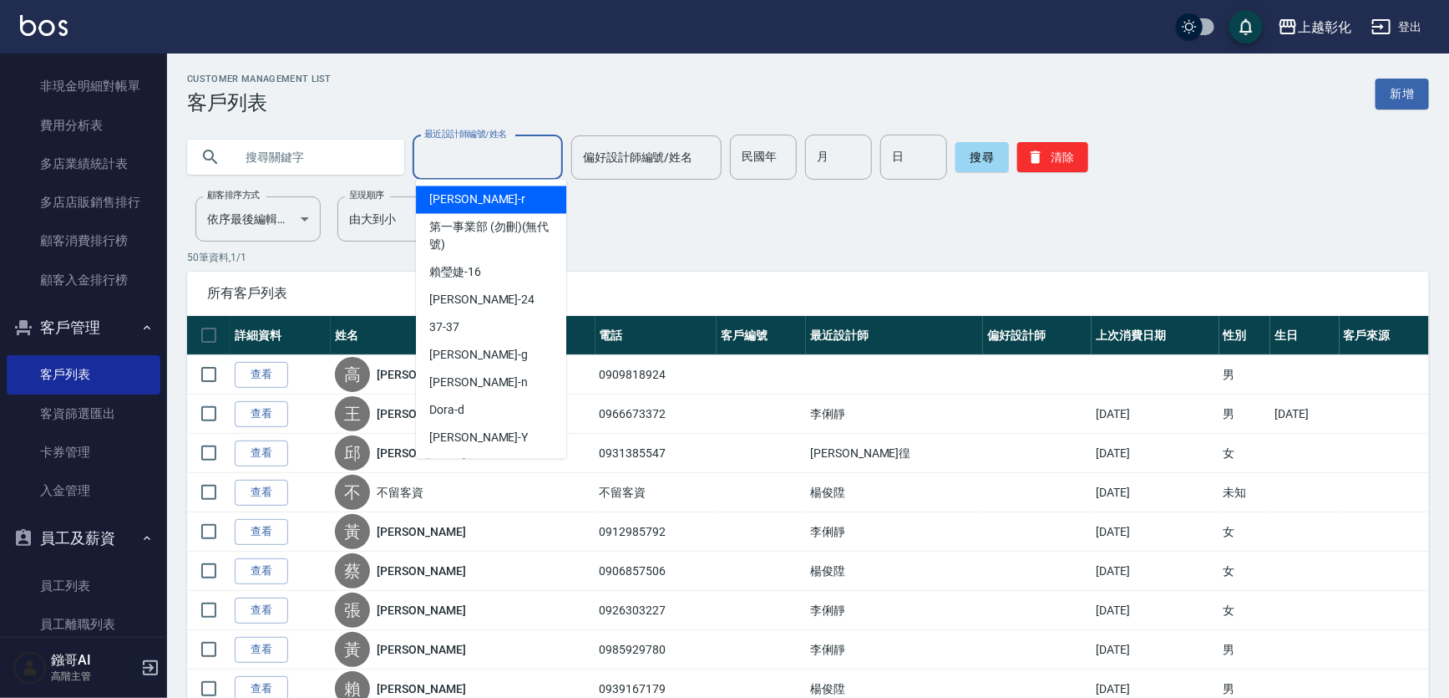
click at [476, 156] on input "最近設計師編號/姓名" at bounding box center [487, 157] width 135 height 29
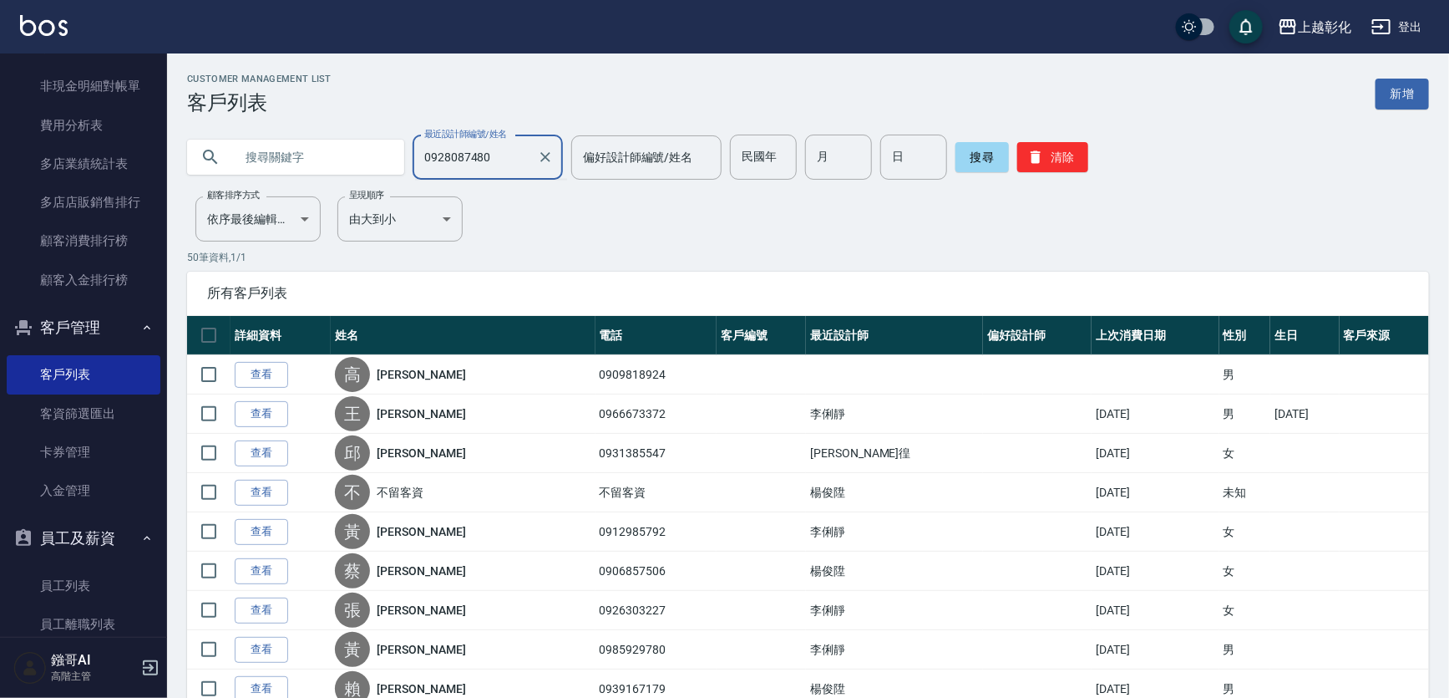
type input "0928087480"
click at [1005, 146] on button "搜尋" at bounding box center [982, 157] width 53 height 30
click at [301, 158] on input "text" at bounding box center [312, 157] width 157 height 45
type input "0928087480"
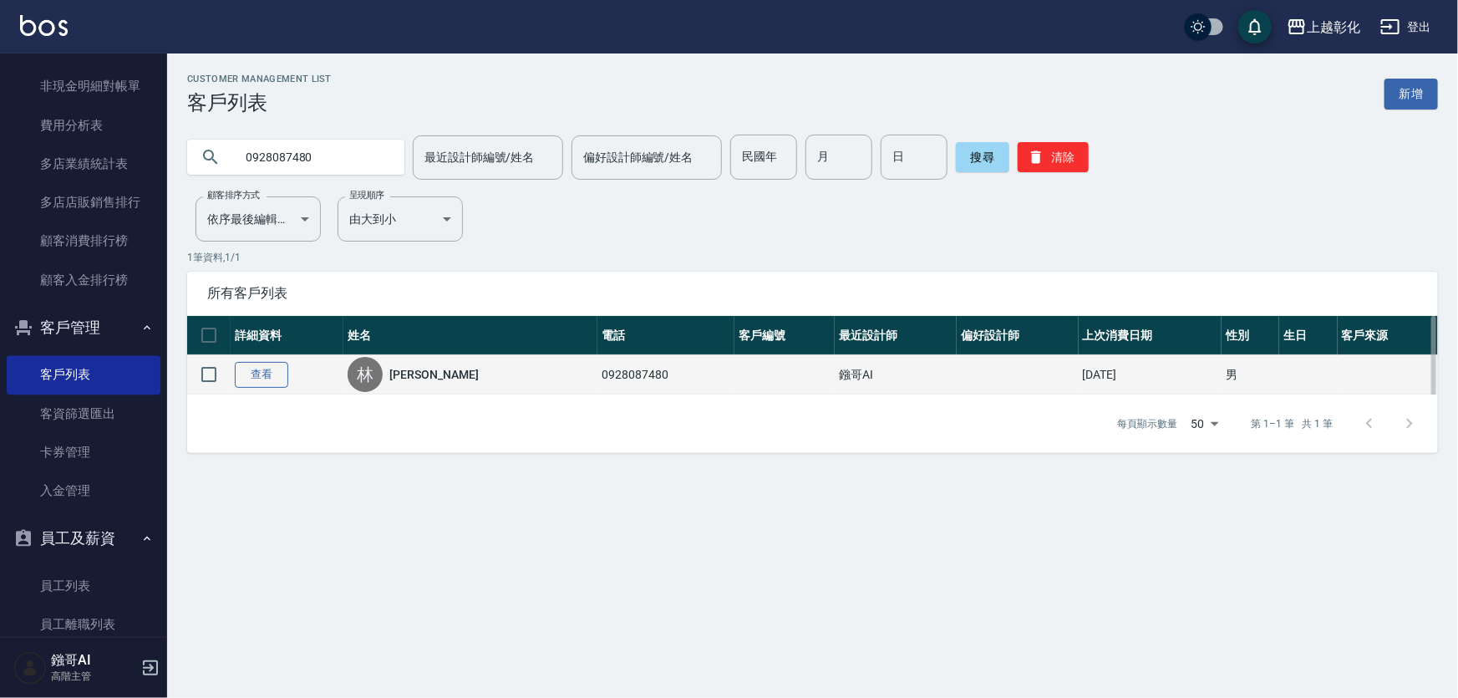
click at [272, 381] on link "查看" at bounding box center [261, 375] width 53 height 26
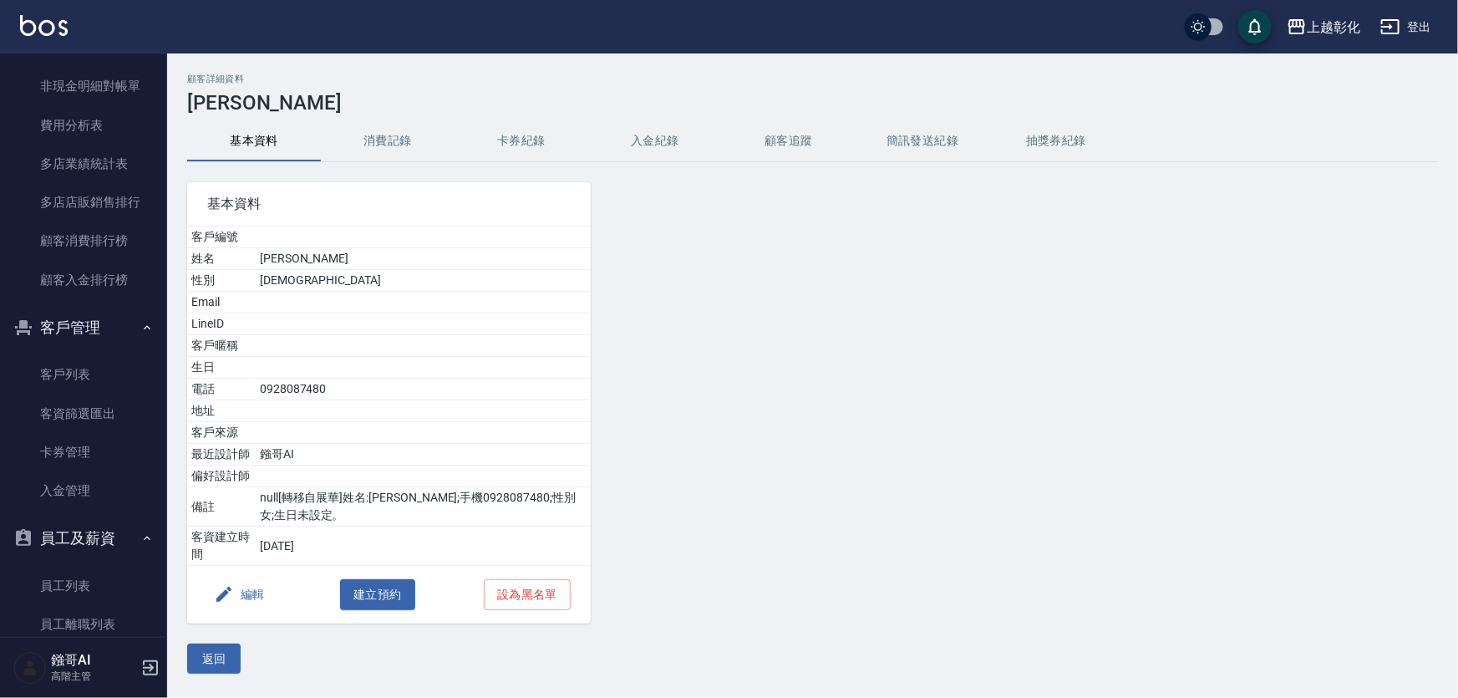
click at [683, 140] on button "入金紀錄" at bounding box center [655, 141] width 134 height 40
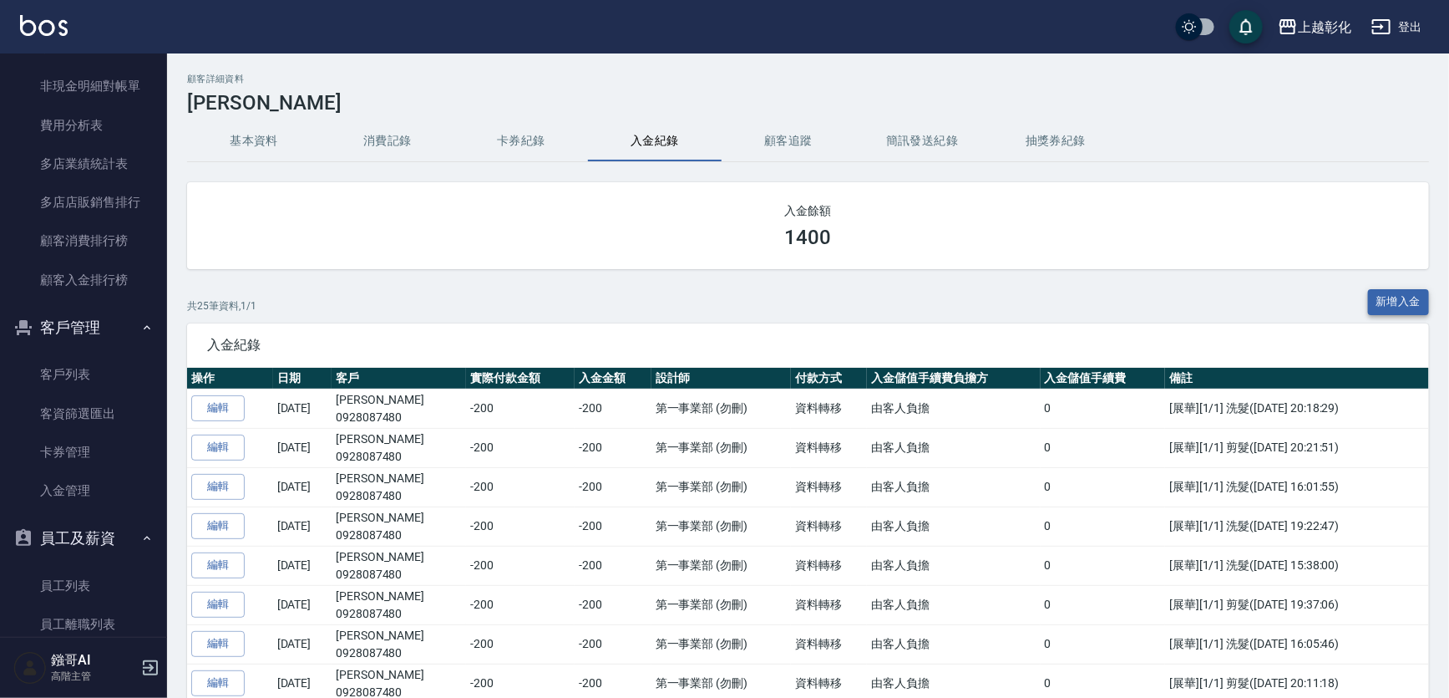
click at [1387, 307] on button "新增入金" at bounding box center [1399, 302] width 62 height 26
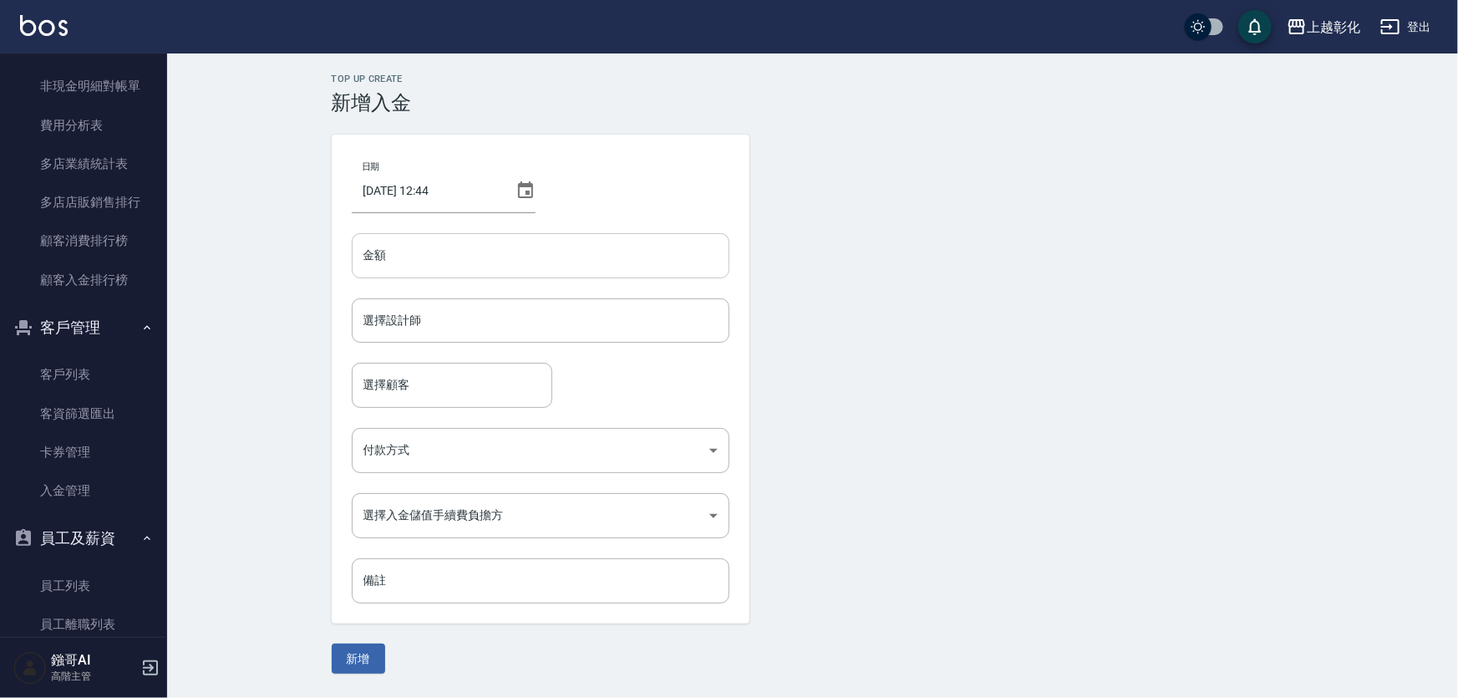
click at [476, 274] on input "金額" at bounding box center [541, 255] width 378 height 45
type input "200"
click at [978, 284] on form "日期 [DATE] 12:44 金額 200 金額 選擇設計師 選擇設計師 選擇顧客 選擇顧客 付款方式 ​ 付款方式 選擇入金儲值手續費負擔方 ​ 選擇入金…" at bounding box center [813, 404] width 962 height 539
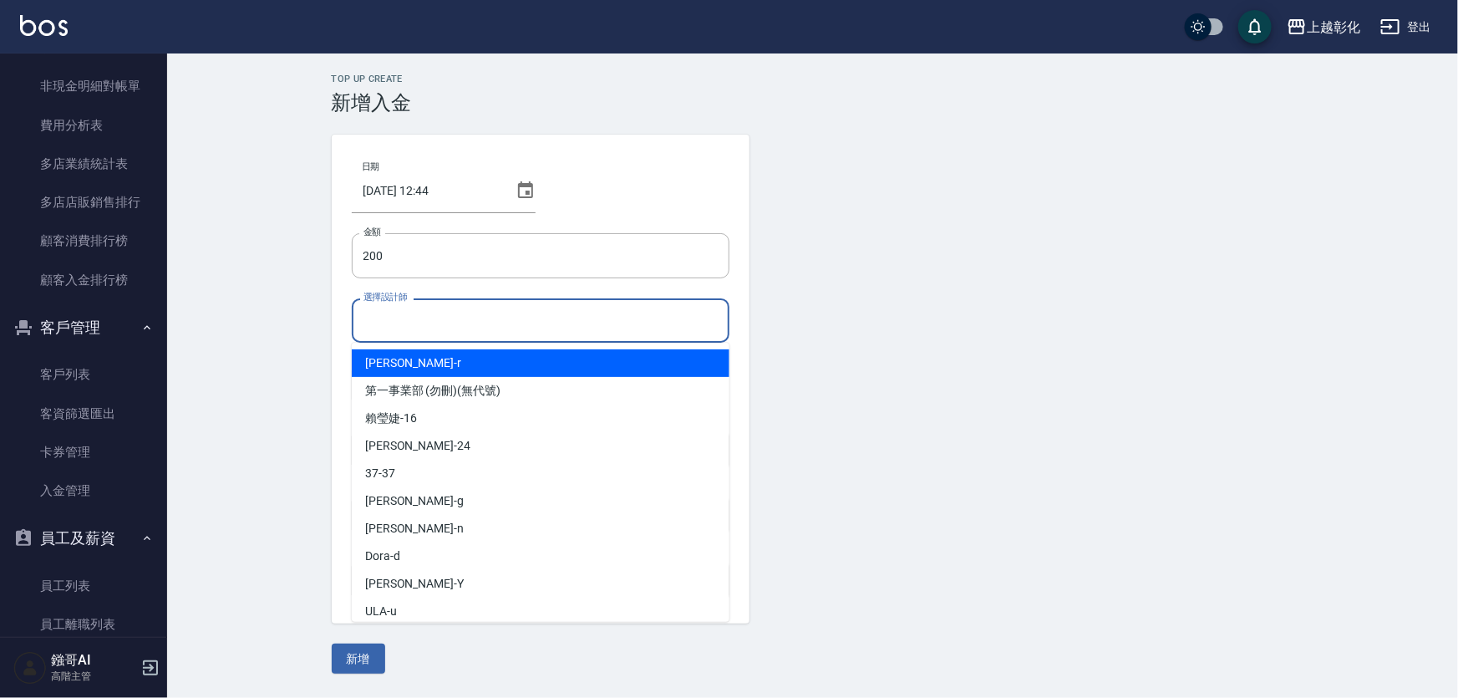
click at [485, 318] on input "選擇設計師" at bounding box center [540, 320] width 363 height 29
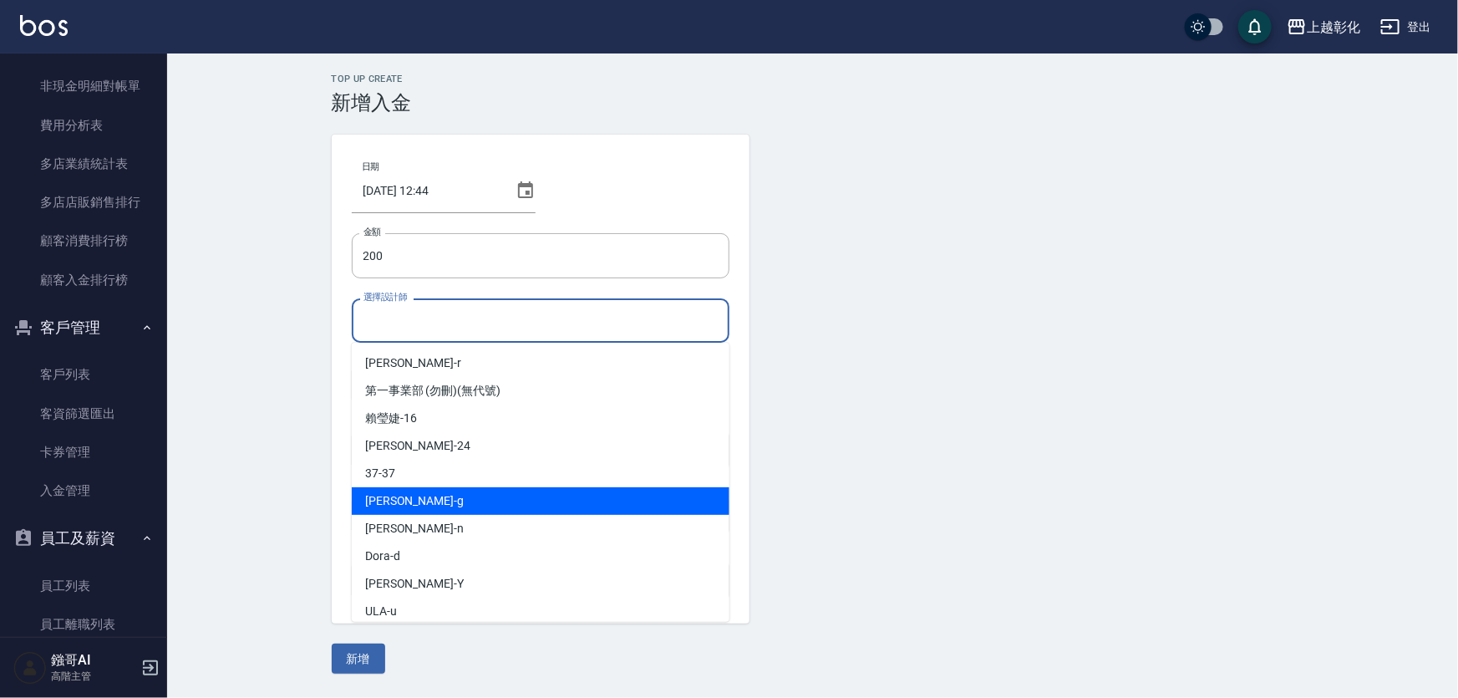
click at [391, 505] on span "[PERSON_NAME]" at bounding box center [414, 501] width 99 height 18
type input "[PERSON_NAME]"
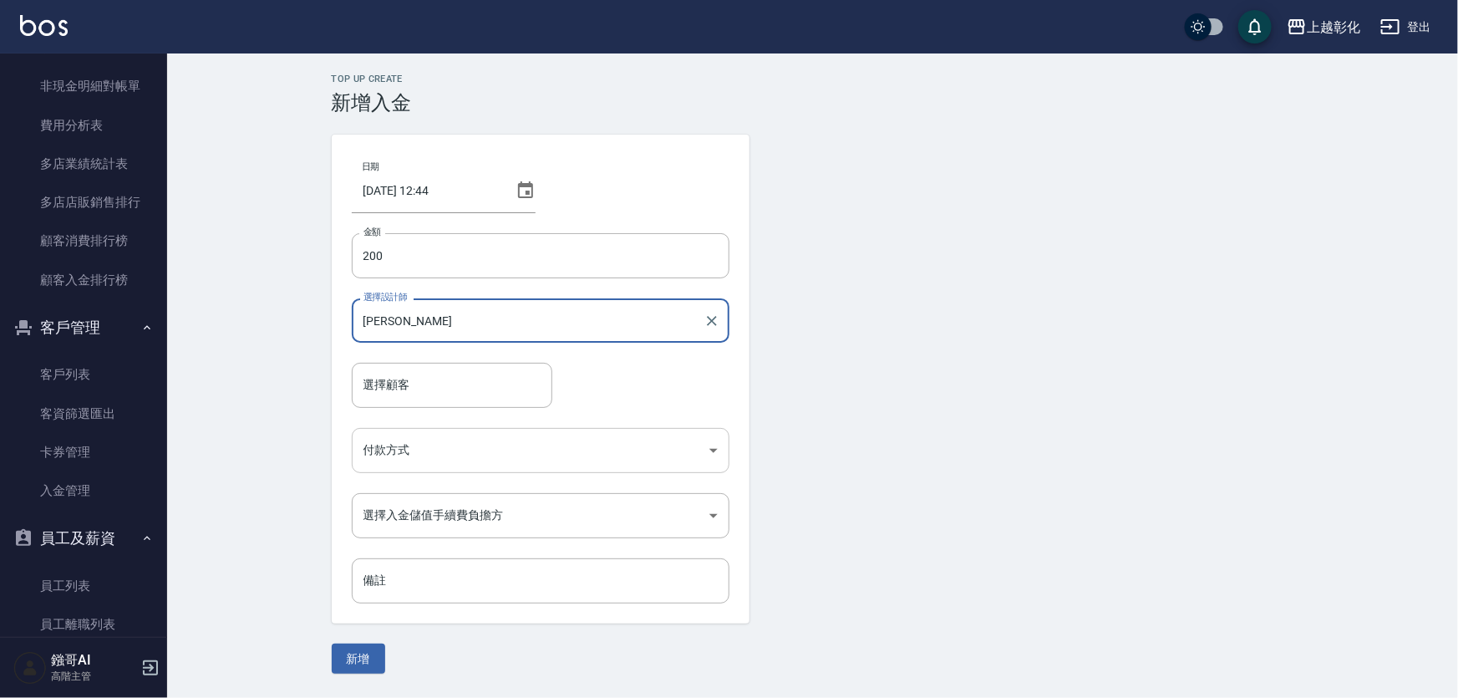
click at [400, 457] on body "上越彰化 登出 櫃檯作業 打帳單 帳單列表 掛單列表 座位開單 營業儀表板 現金收支登錄 高階收支登錄 材料自購登錄 每日結帳 排班表 現場電腦打卡 掃碼打卡…" at bounding box center [729, 349] width 1458 height 698
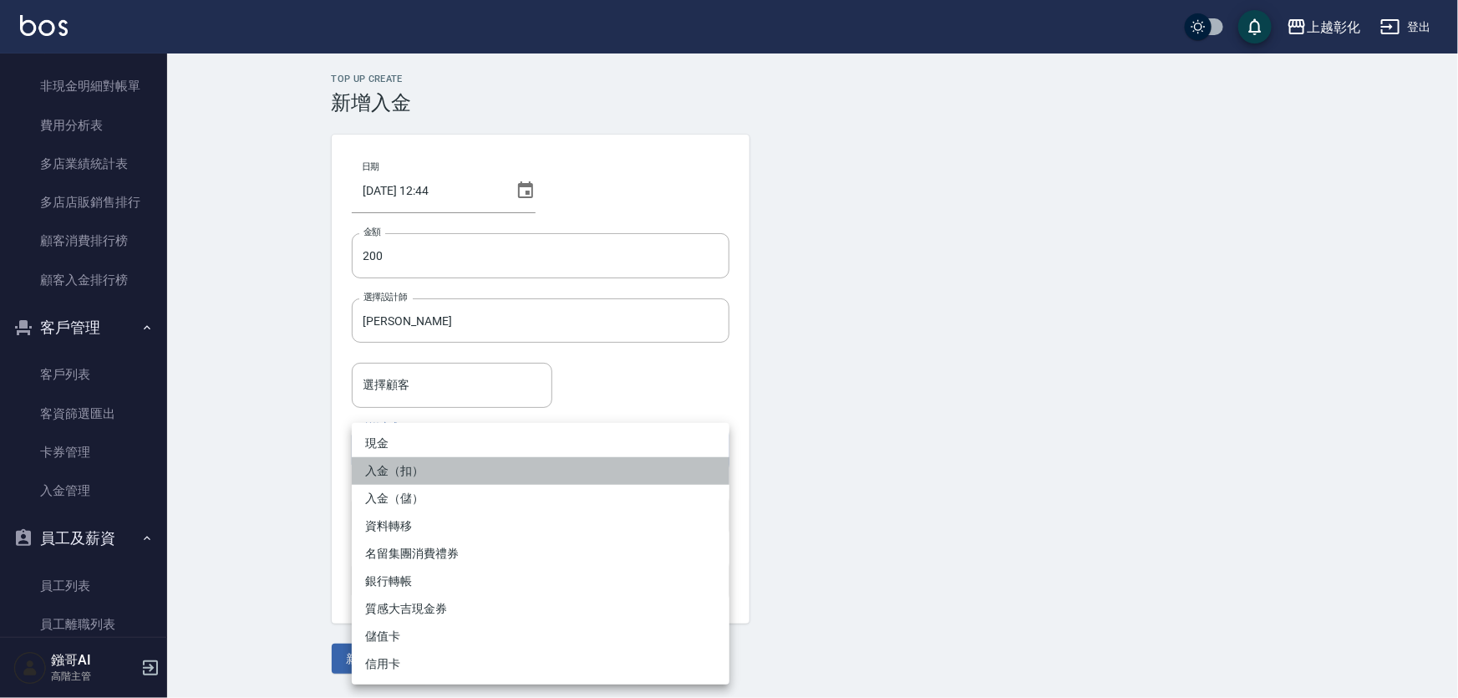
click at [409, 466] on li "入金（扣）" at bounding box center [541, 471] width 378 height 28
type input "入金（扣）"
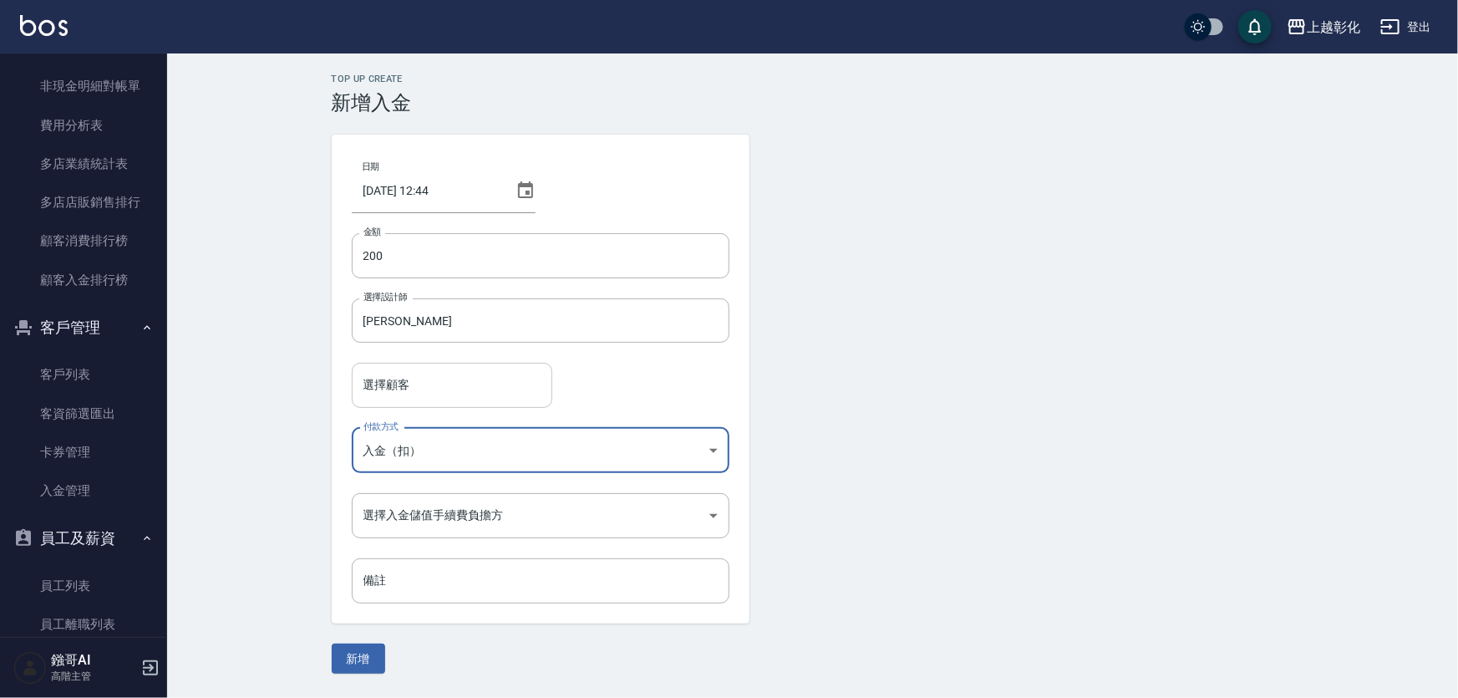
click at [417, 388] on input "選擇顧客" at bounding box center [451, 384] width 185 height 29
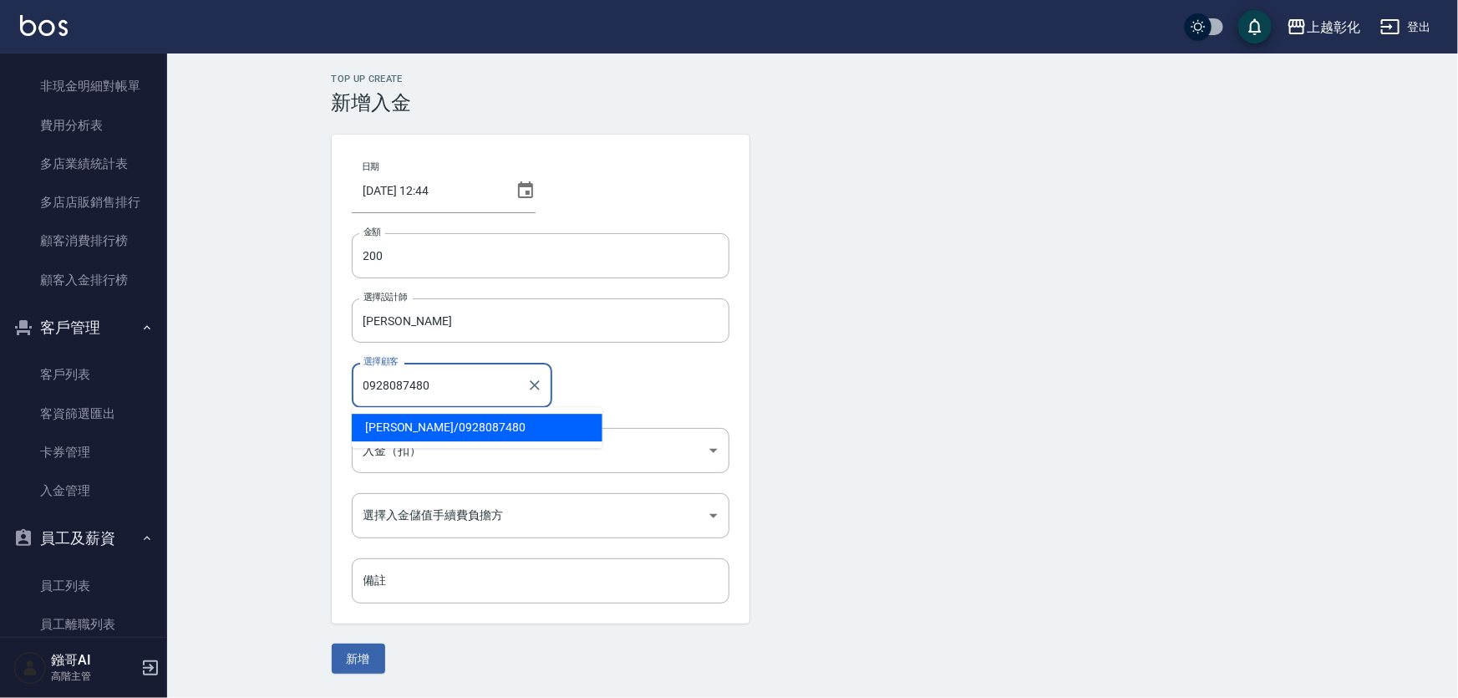
click at [499, 424] on span "[PERSON_NAME] / 0928087480" at bounding box center [477, 428] width 251 height 28
type input "[PERSON_NAME]/0928087480"
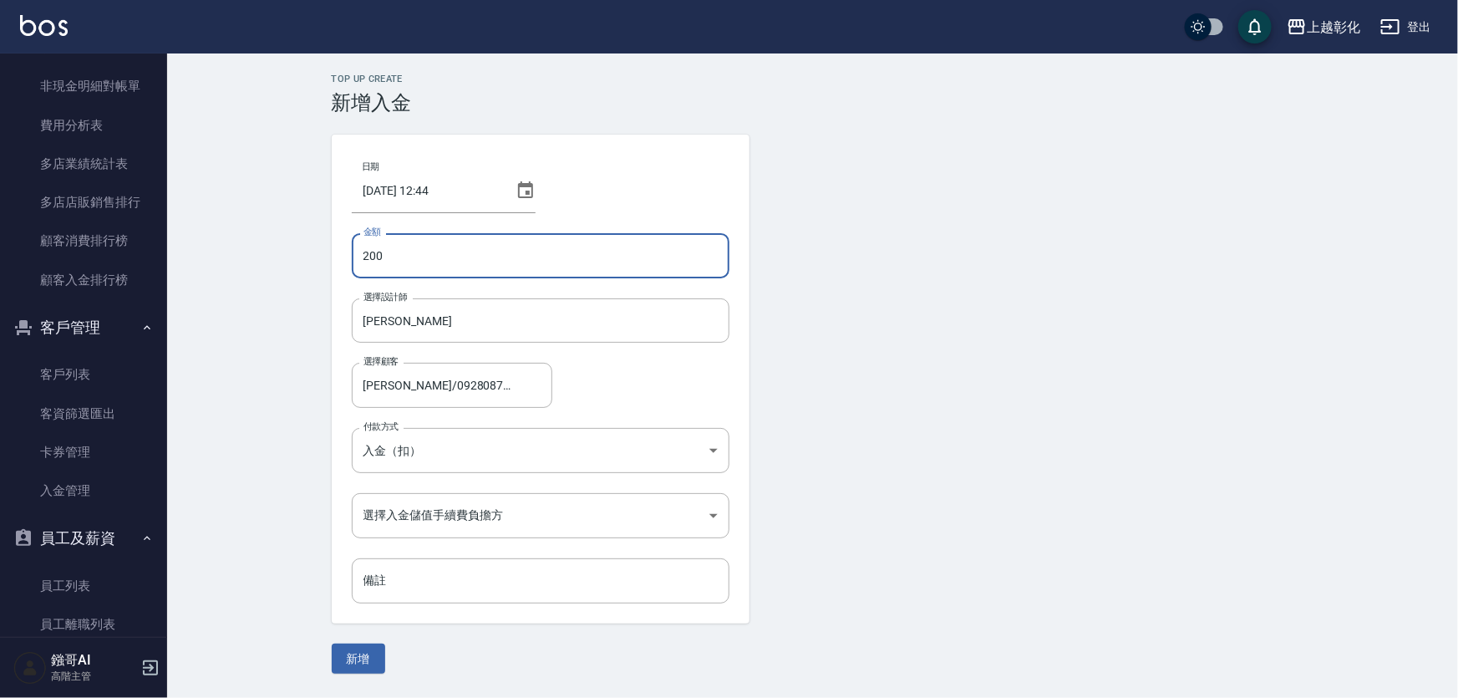
click at [362, 264] on input "200" at bounding box center [541, 255] width 378 height 45
type input "200"
click at [332, 643] on button "新增" at bounding box center [358, 658] width 53 height 31
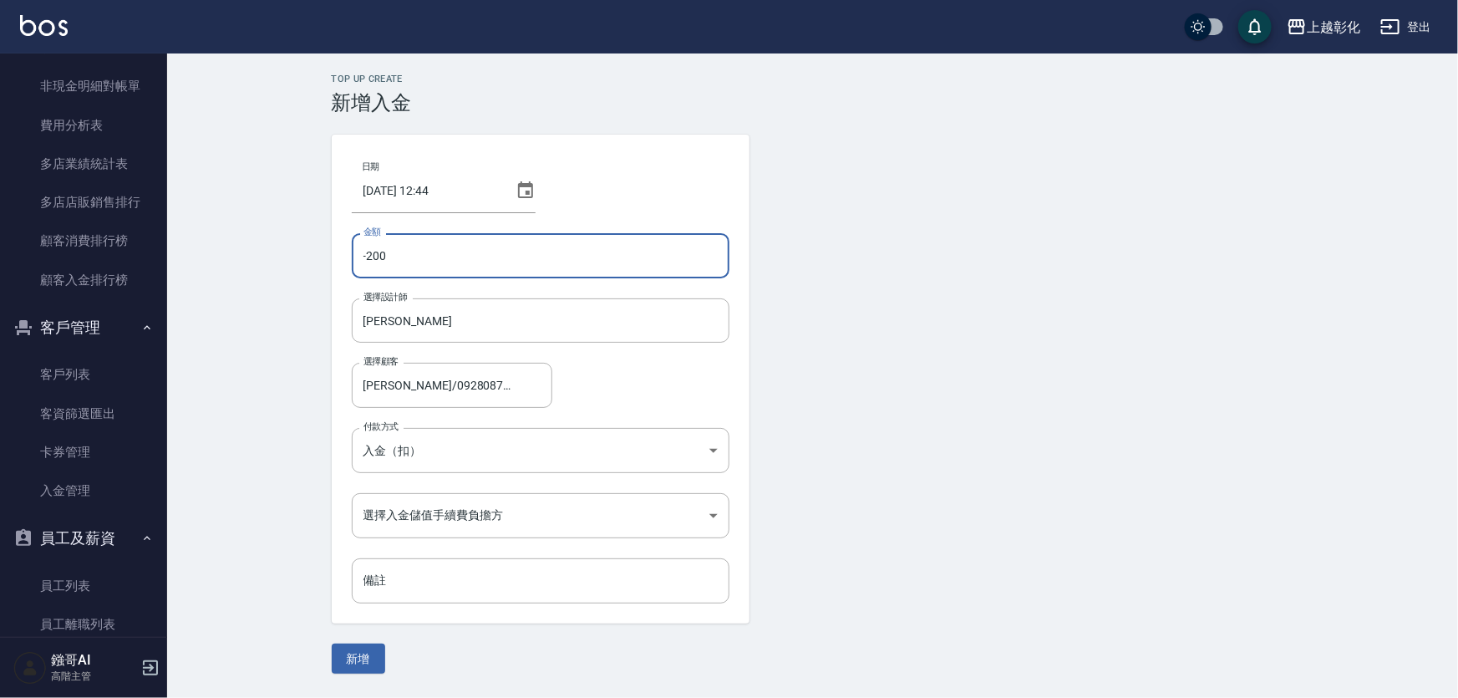
type input "-200"
click at [1012, 227] on form "日期 [DATE] 12:44 金額 -200 金額 選擇設計師 [PERSON_NAME] 選擇設計師 選擇顧客 [PERSON_NAME]/0928087…" at bounding box center [813, 404] width 962 height 539
click at [451, 520] on body "上越彰化 登出 櫃檯作業 打帳單 帳單列表 掛單列表 座位開單 營業儀表板 現金收支登錄 高階收支登錄 材料自購登錄 每日結帳 排班表 現場電腦打卡 掃碼打卡…" at bounding box center [729, 349] width 1458 height 698
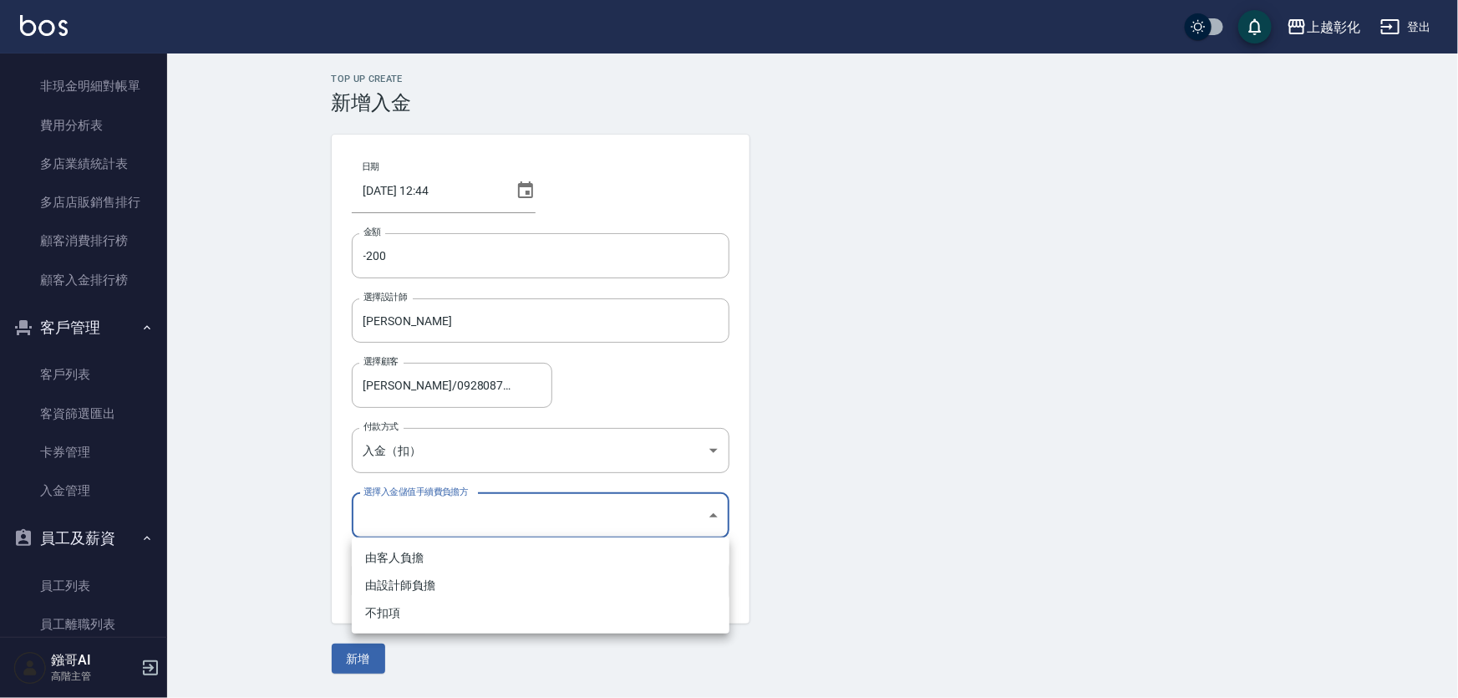
click at [427, 551] on li "由客人負擔" at bounding box center [541, 558] width 378 height 28
type input "BYCUSTOMER"
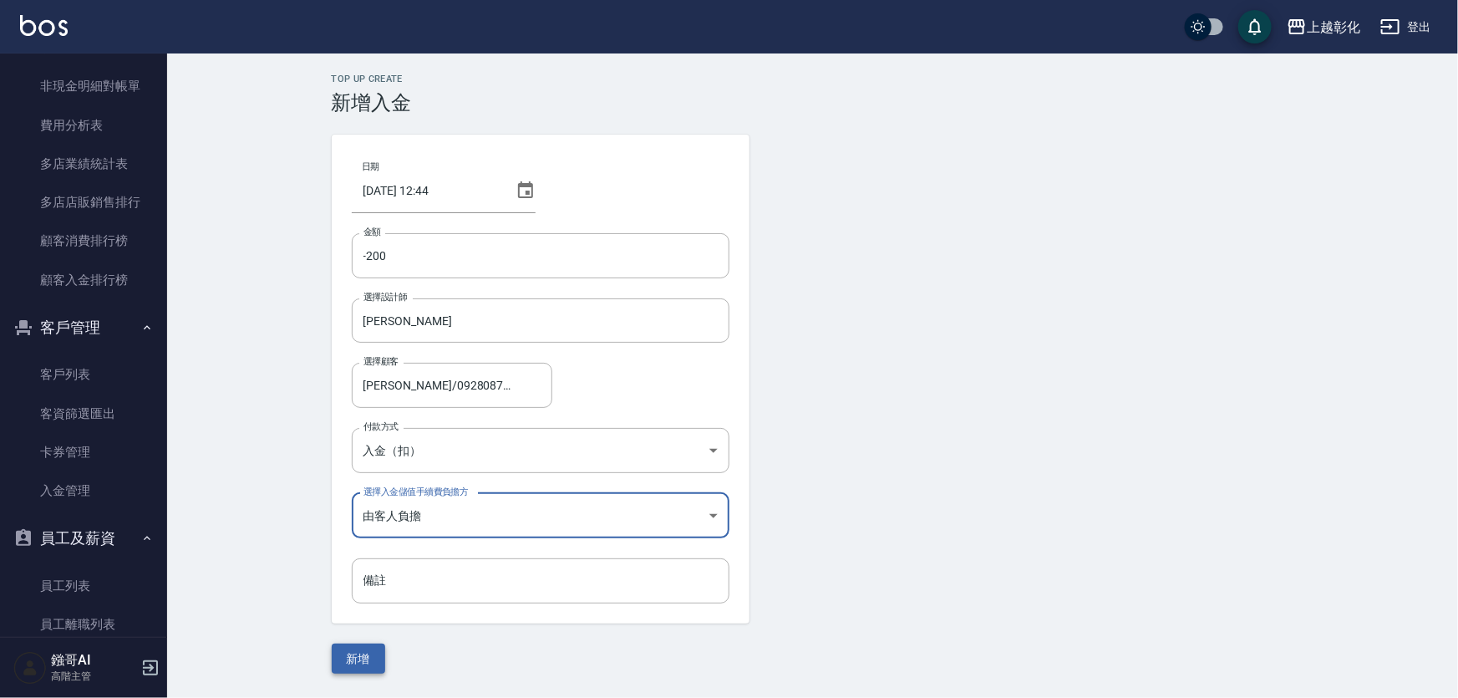
click at [353, 668] on button "新增" at bounding box center [358, 658] width 53 height 31
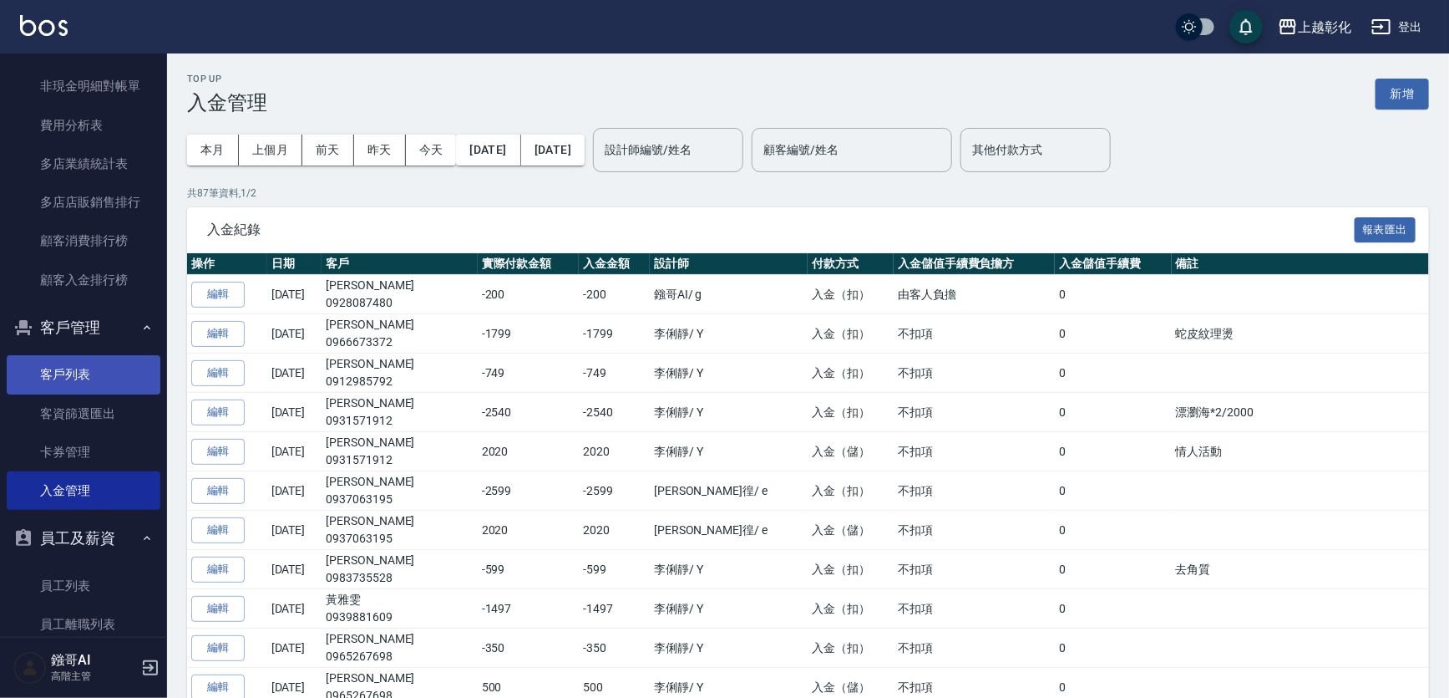
click at [59, 363] on link "客戶列表" at bounding box center [84, 374] width 154 height 38
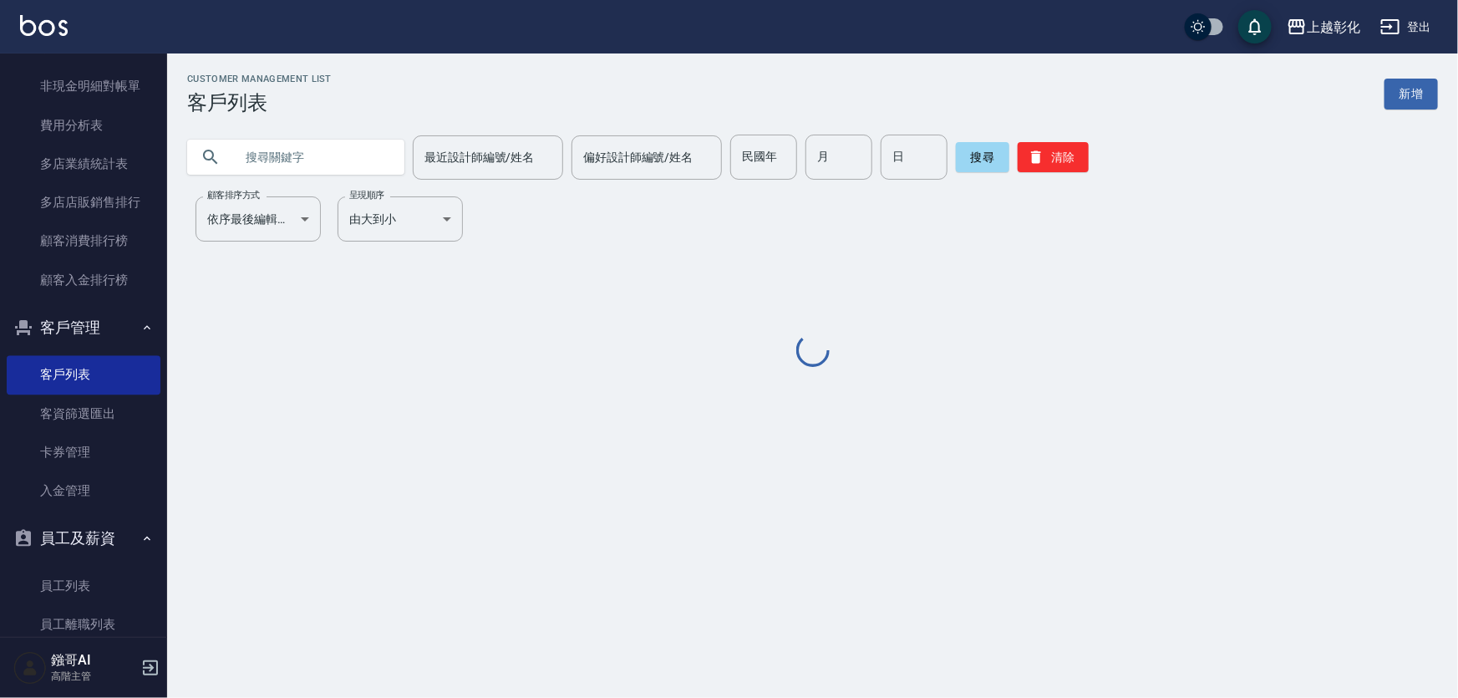
click at [309, 160] on input "text" at bounding box center [312, 157] width 157 height 45
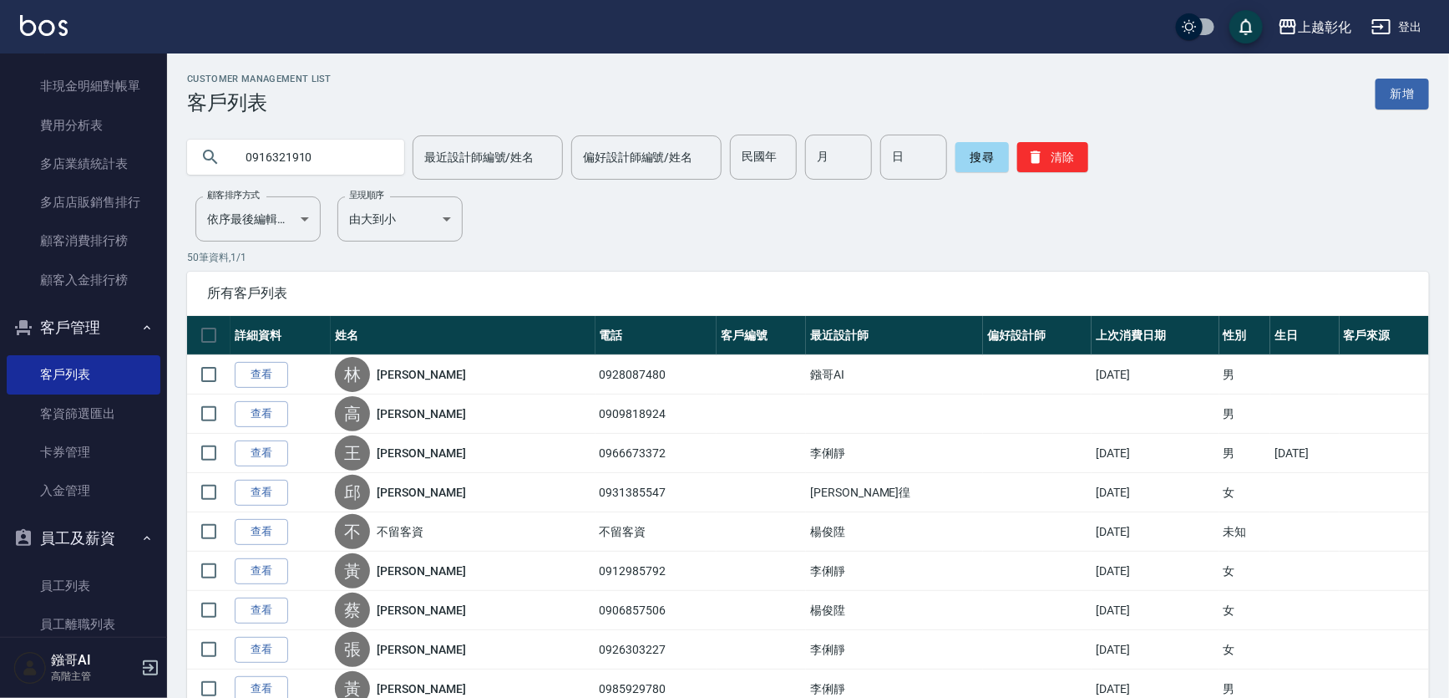
type input "0916321910"
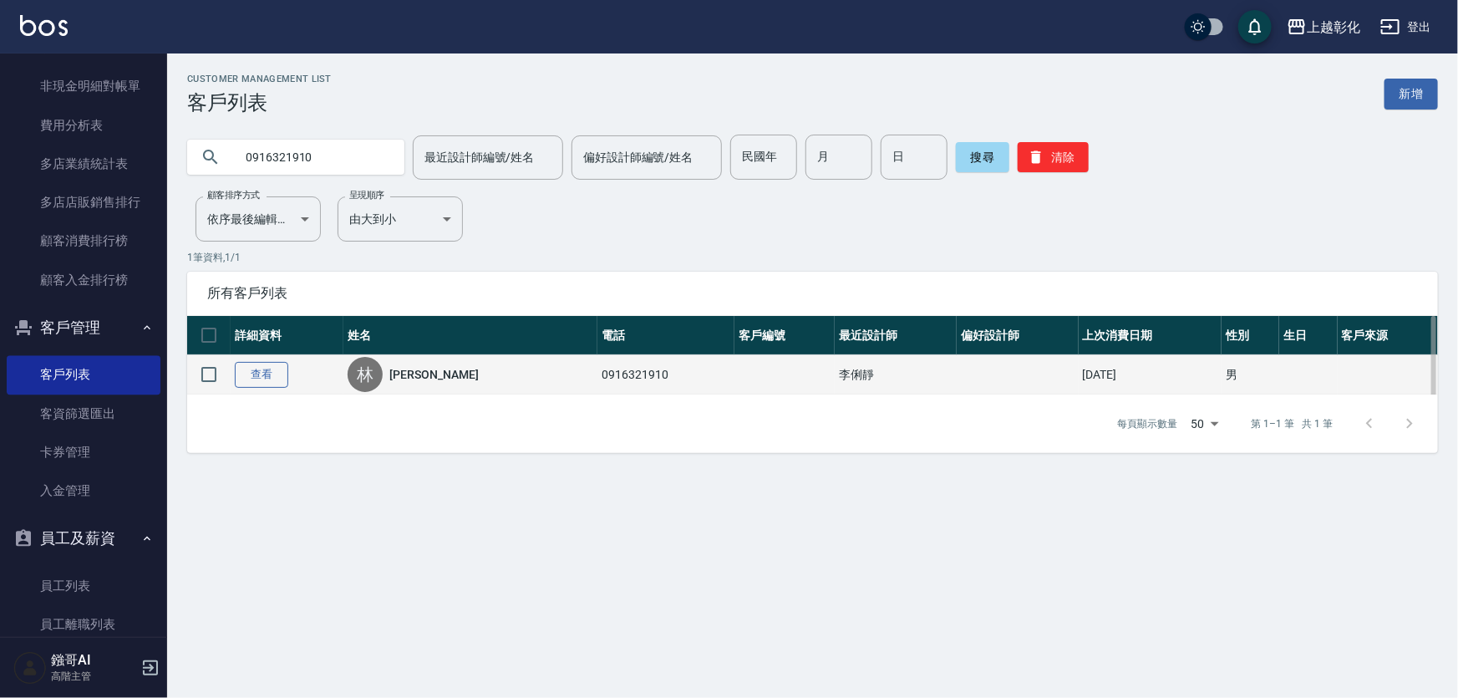
click at [259, 385] on link "查看" at bounding box center [261, 375] width 53 height 26
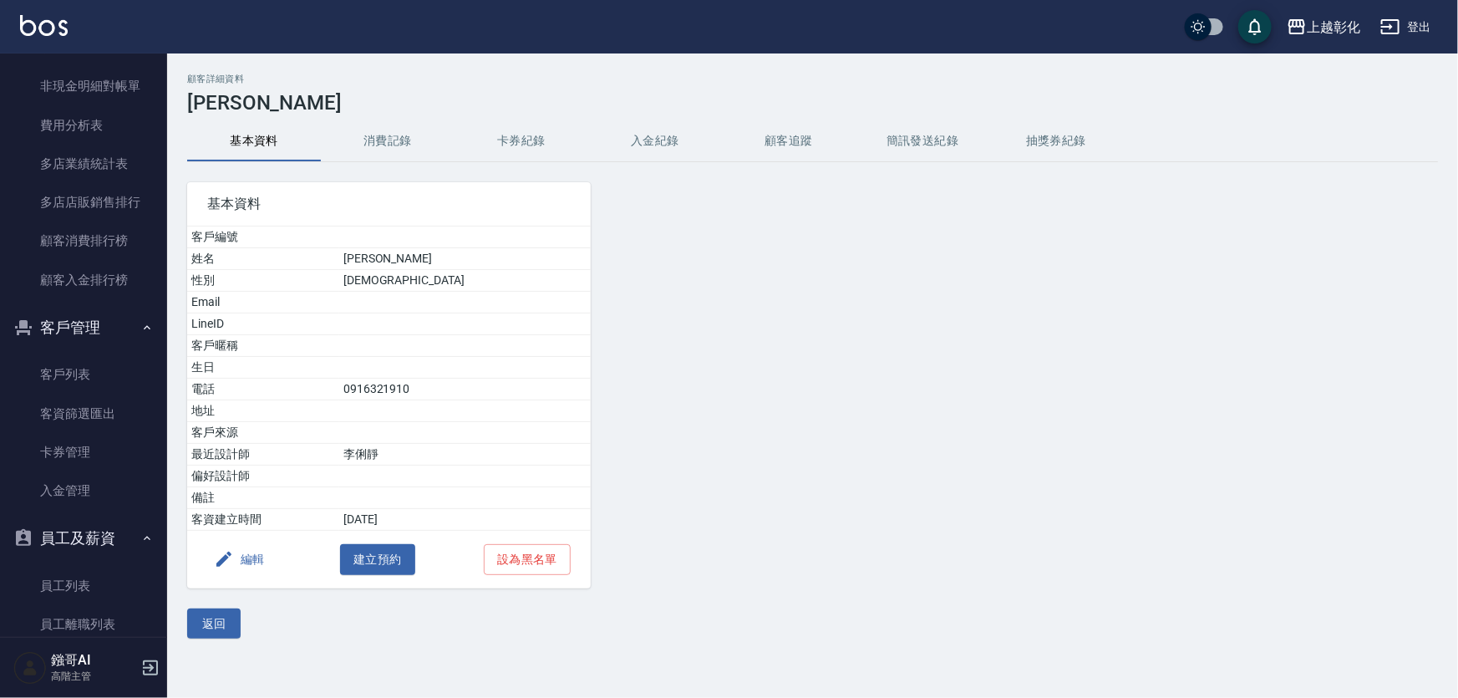
click at [646, 150] on button "入金紀錄" at bounding box center [655, 141] width 134 height 40
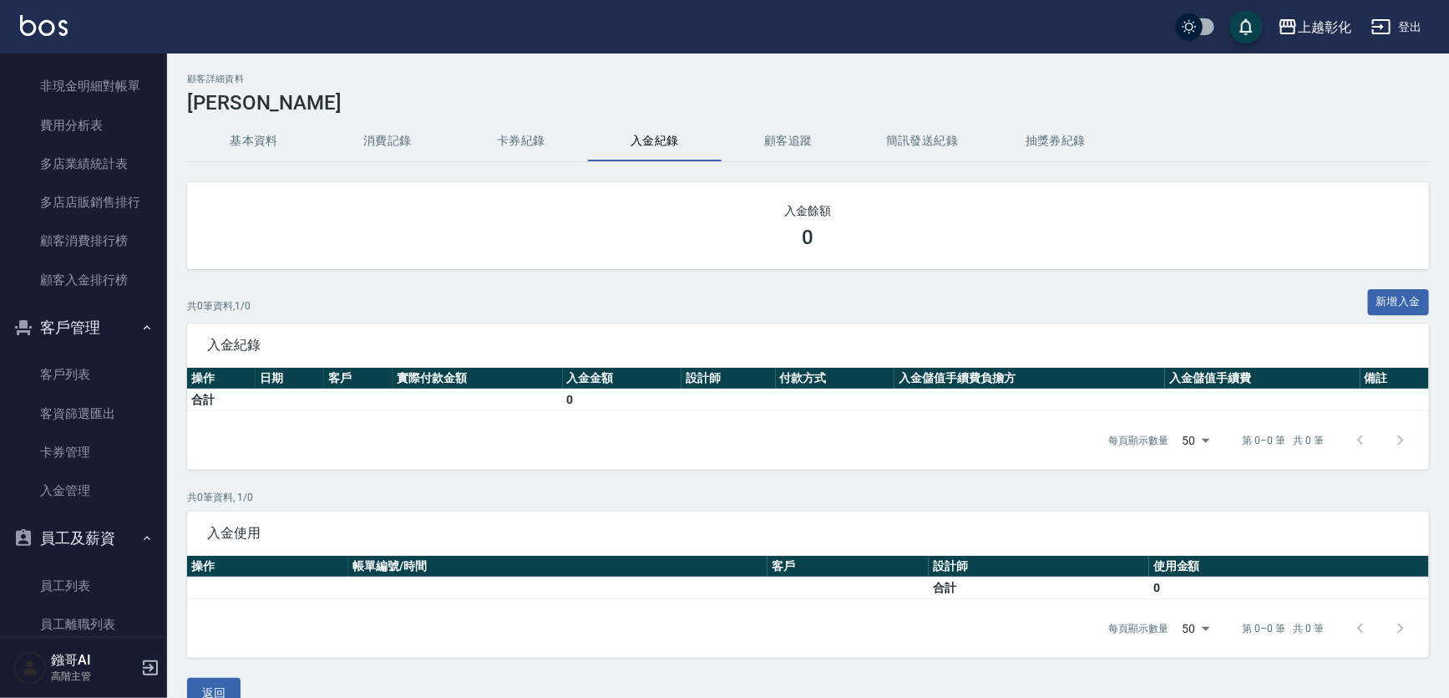
click at [414, 143] on button "消費記錄" at bounding box center [388, 141] width 134 height 40
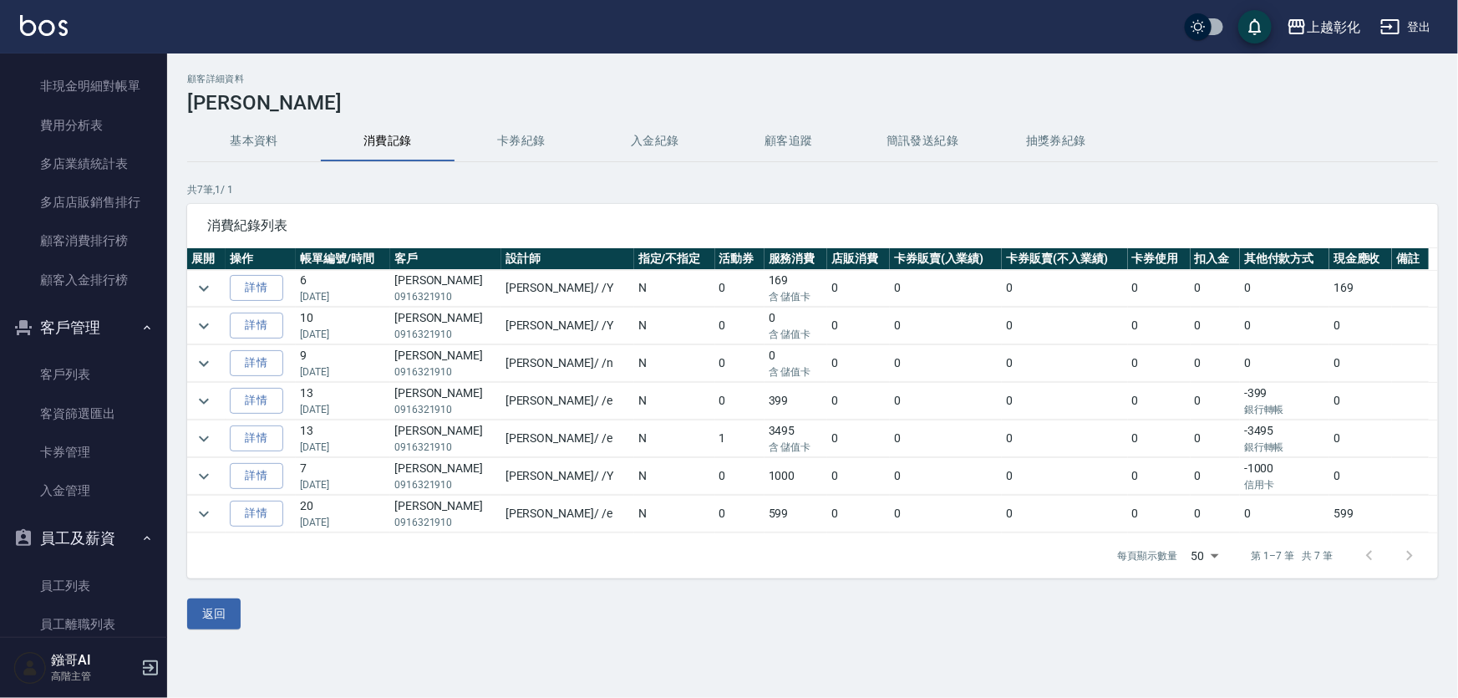
click at [655, 142] on button "入金紀錄" at bounding box center [655, 141] width 134 height 40
